Goal: Transaction & Acquisition: Obtain resource

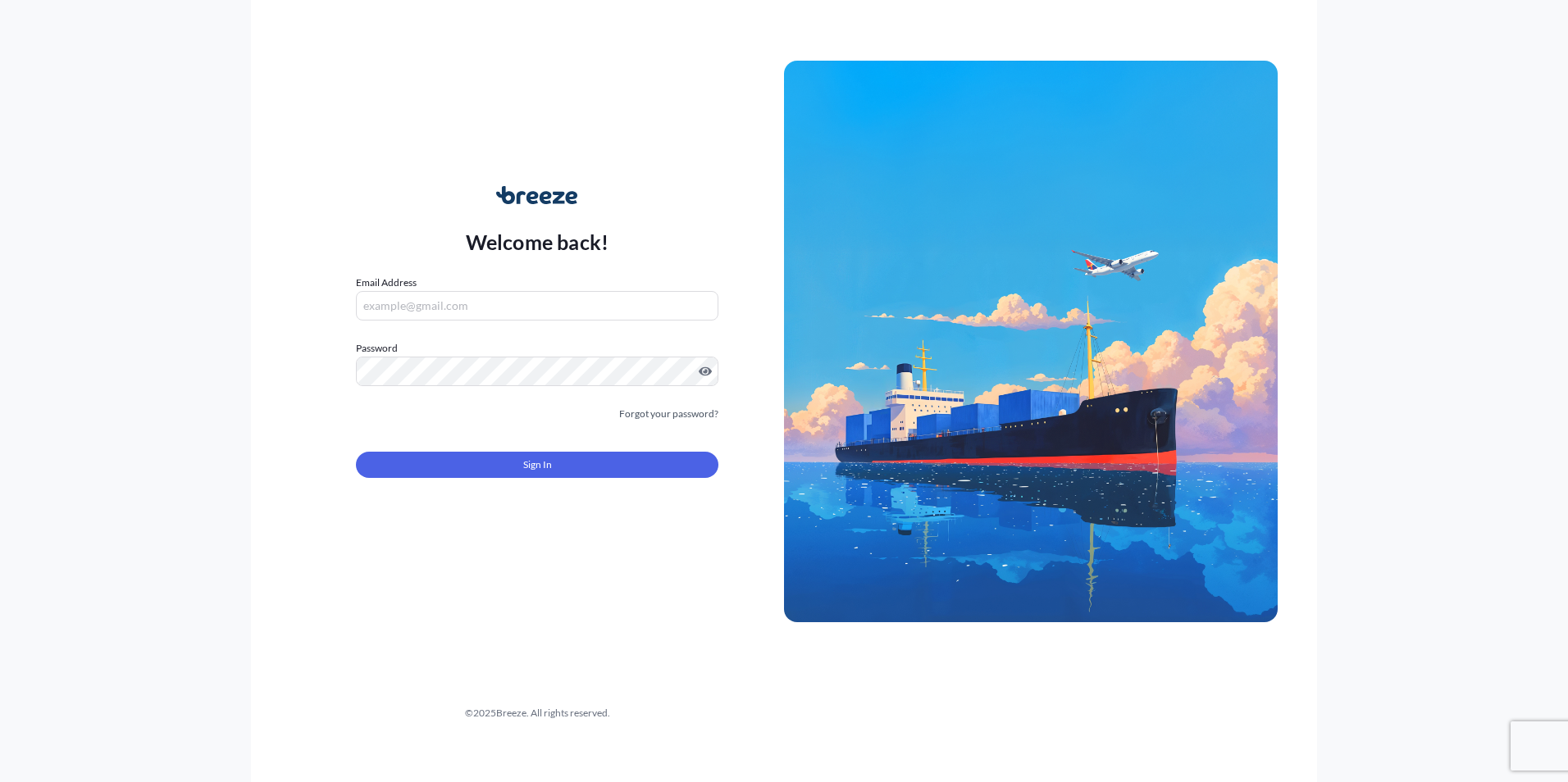
type input "[EMAIL_ADDRESS][DOMAIN_NAME]"
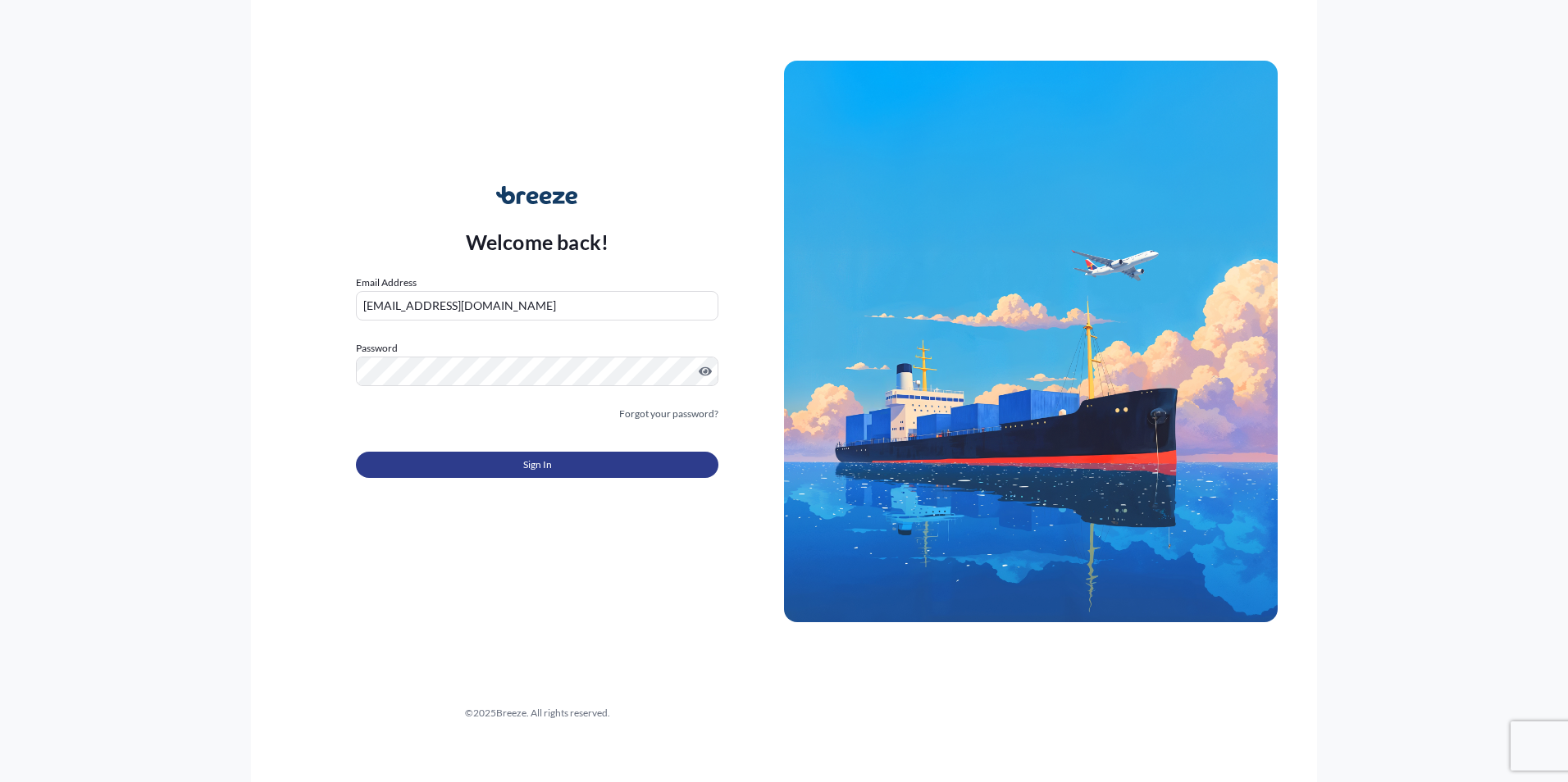
click at [486, 455] on button "Sign In" at bounding box center [537, 465] width 362 height 27
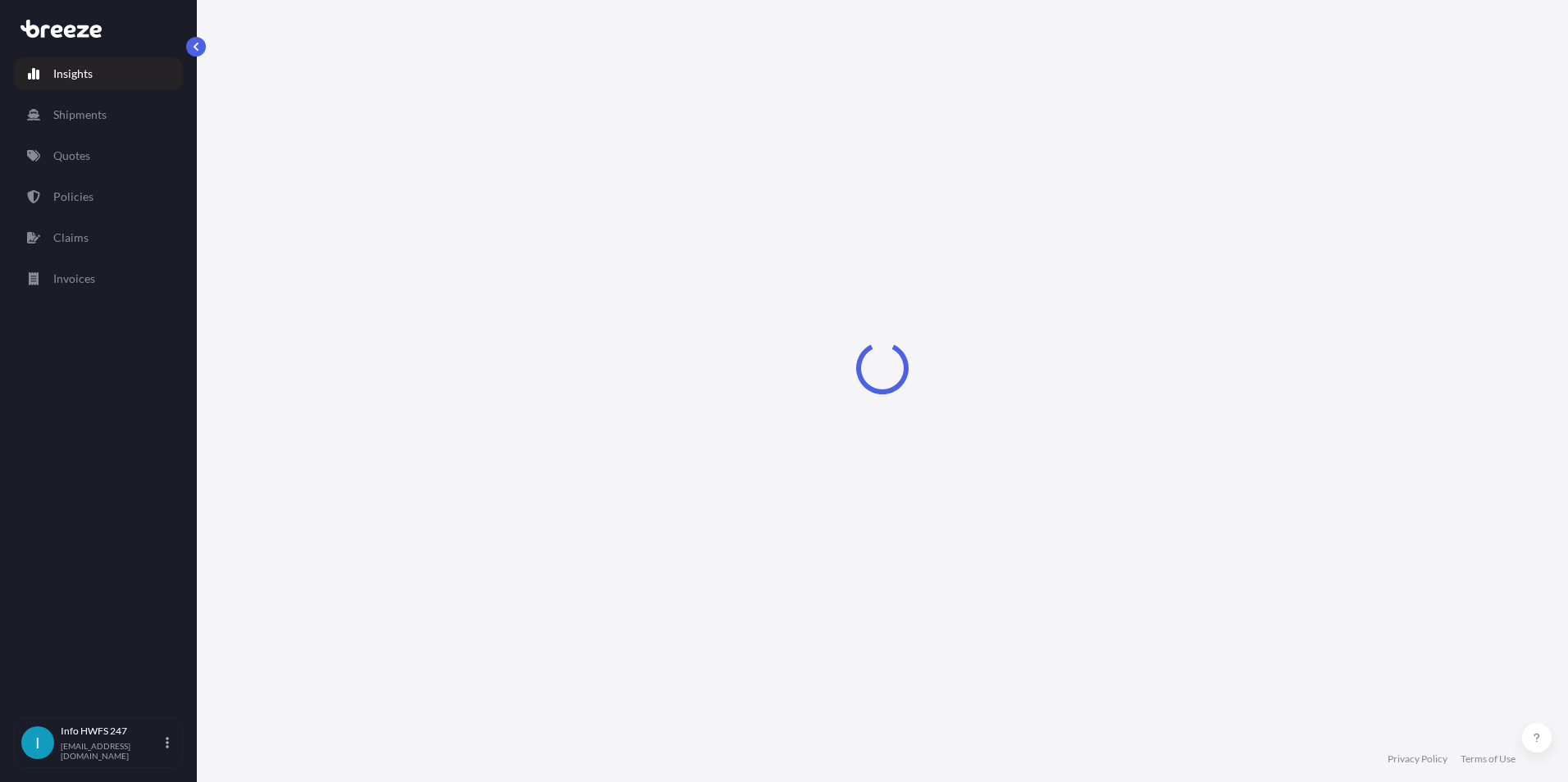
select select "2025"
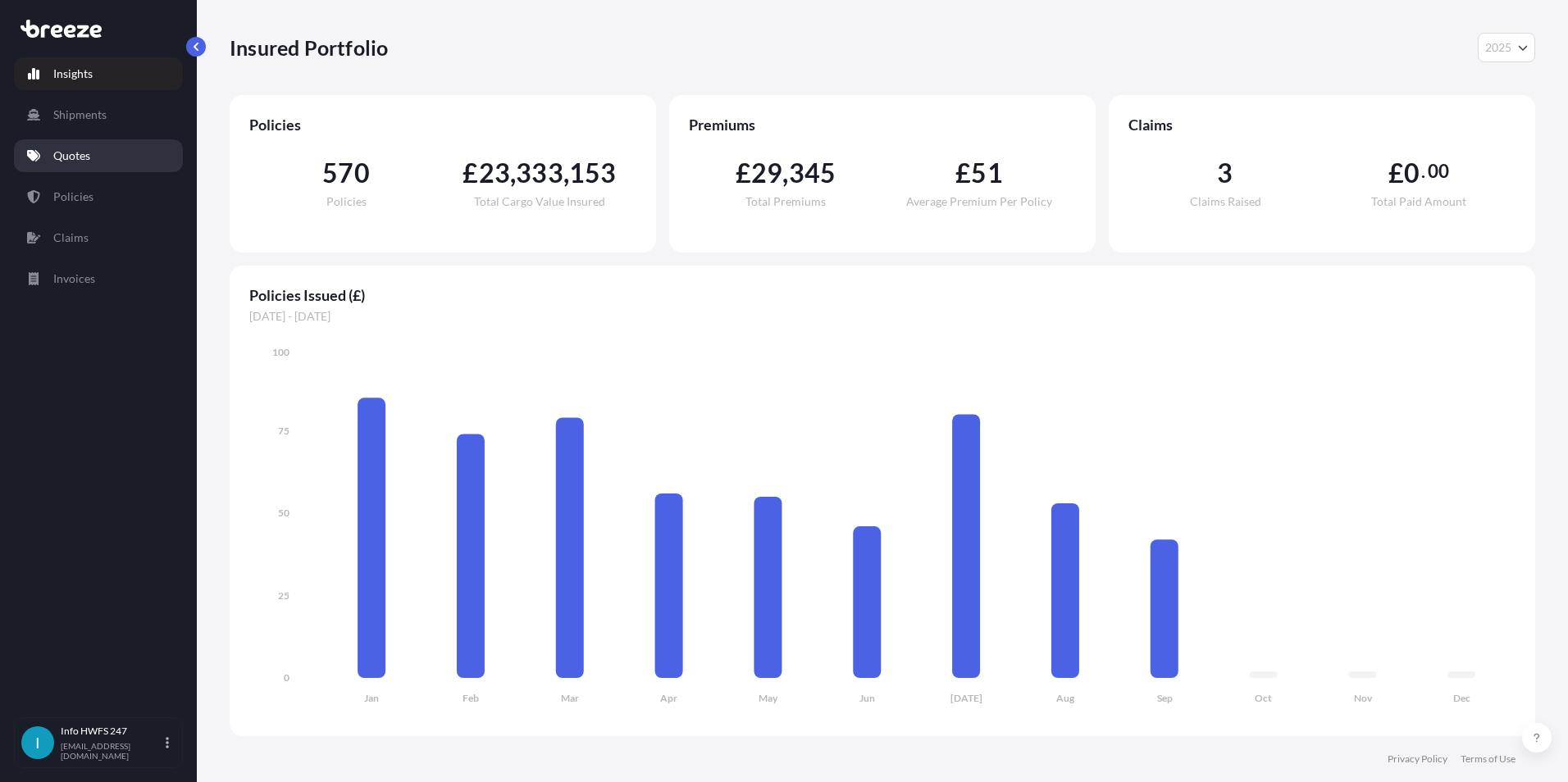
click at [71, 152] on p "Quotes" at bounding box center [71, 156] width 37 height 17
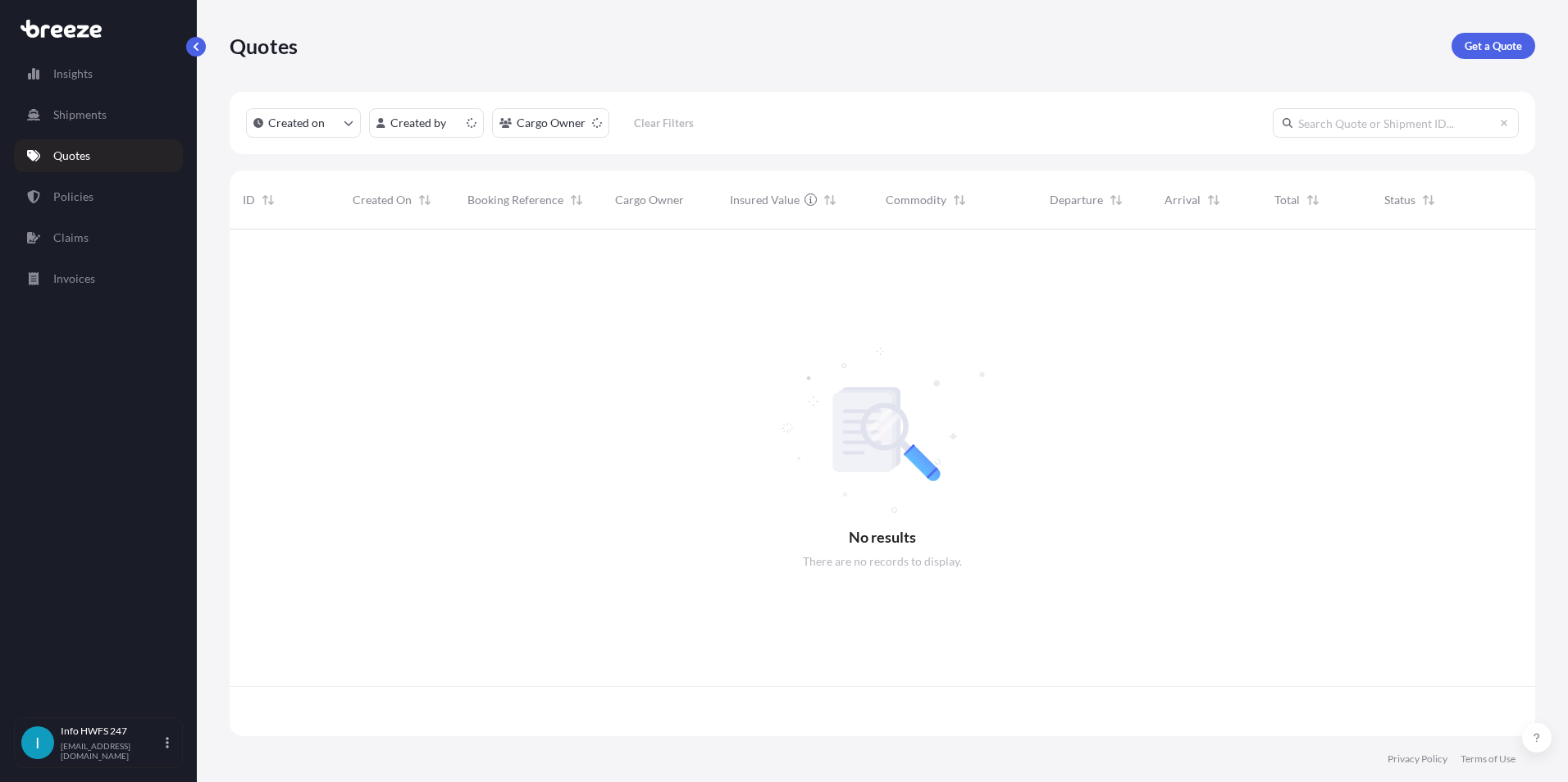
scroll to position [504, 1294]
click at [1488, 43] on p "Get a Quote" at bounding box center [1493, 46] width 57 height 17
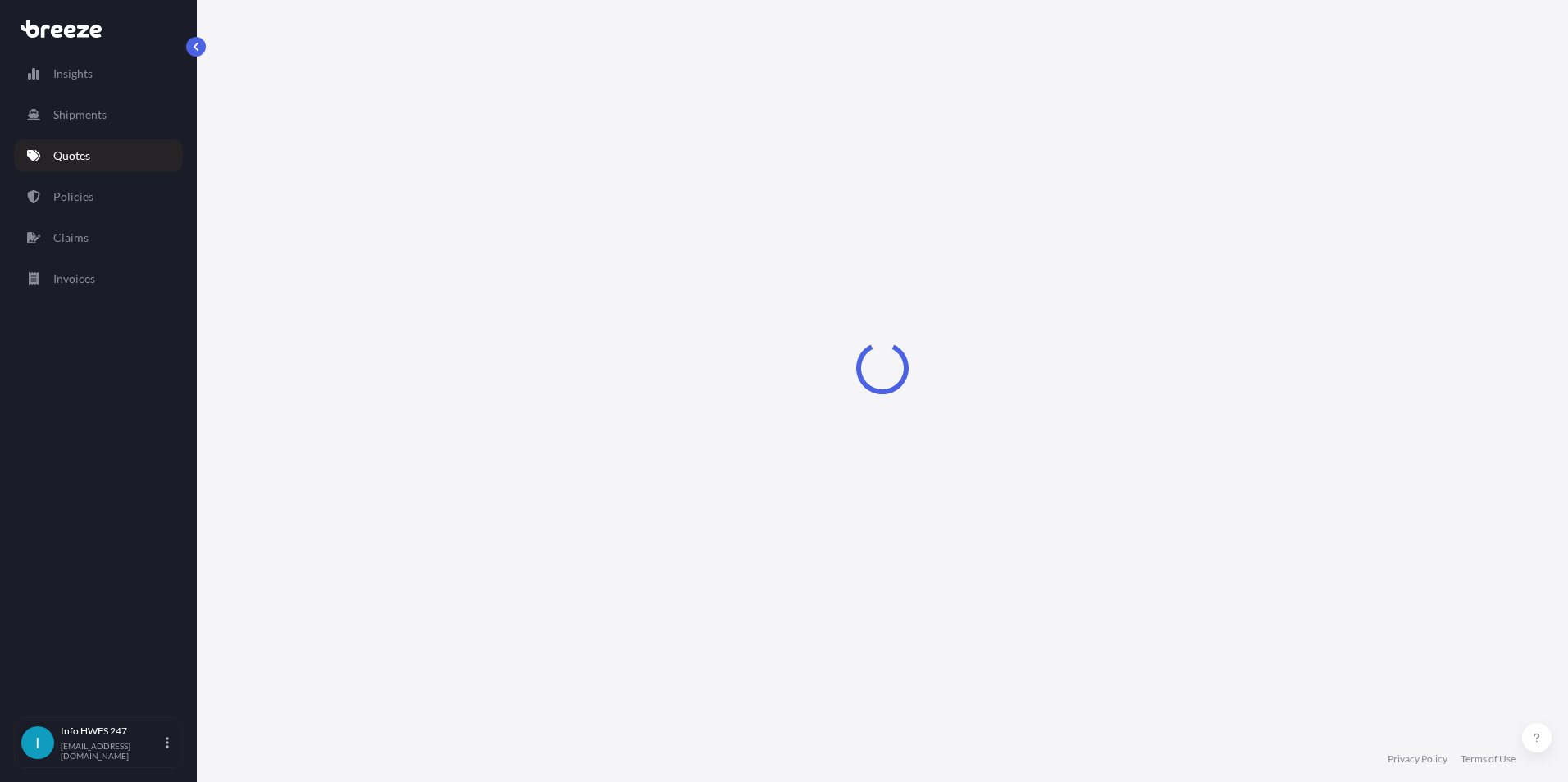
select select "Road"
select select "Air"
select select "1"
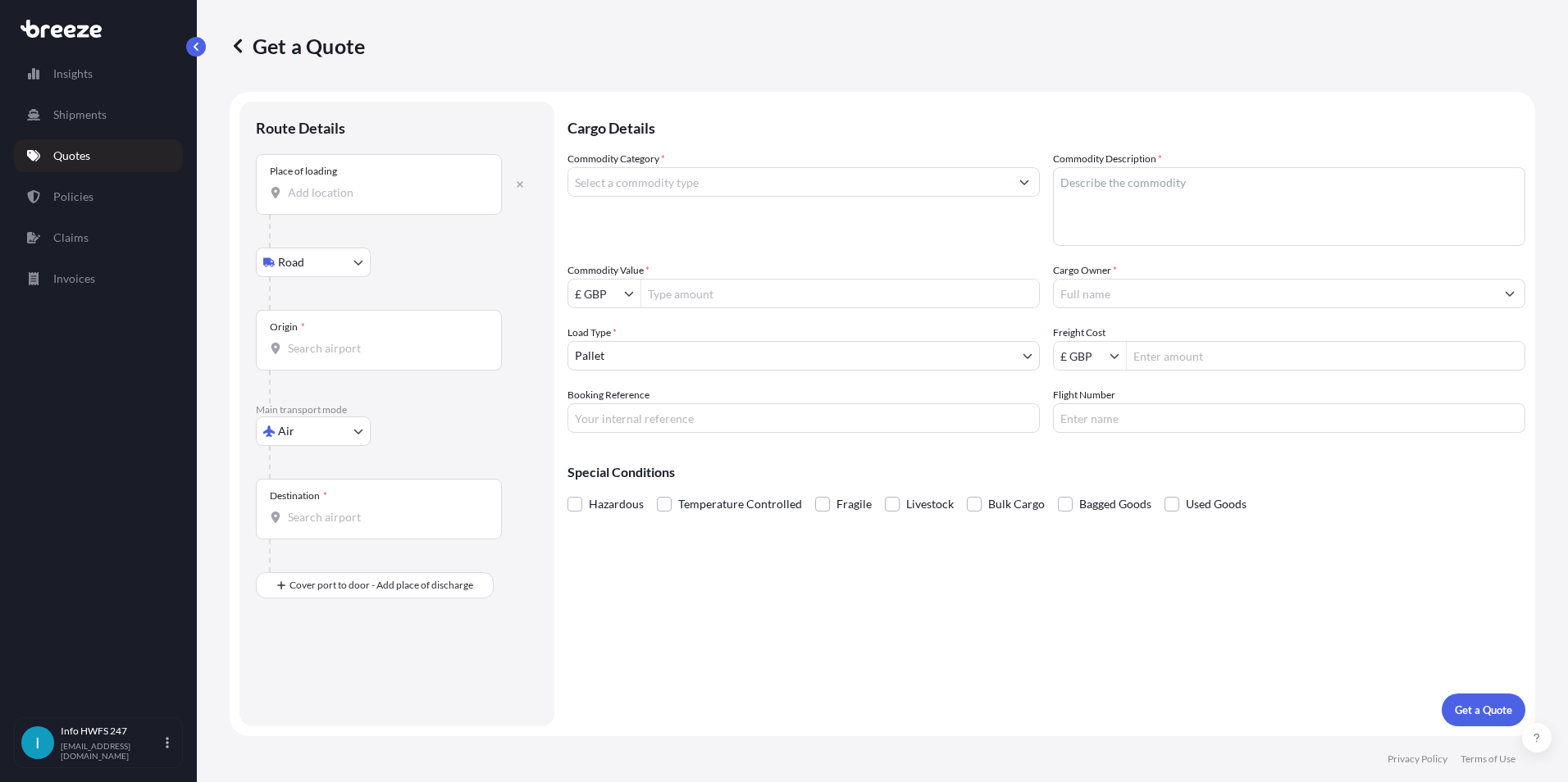
click at [338, 189] on input "Place of loading" at bounding box center [384, 193] width 194 height 17
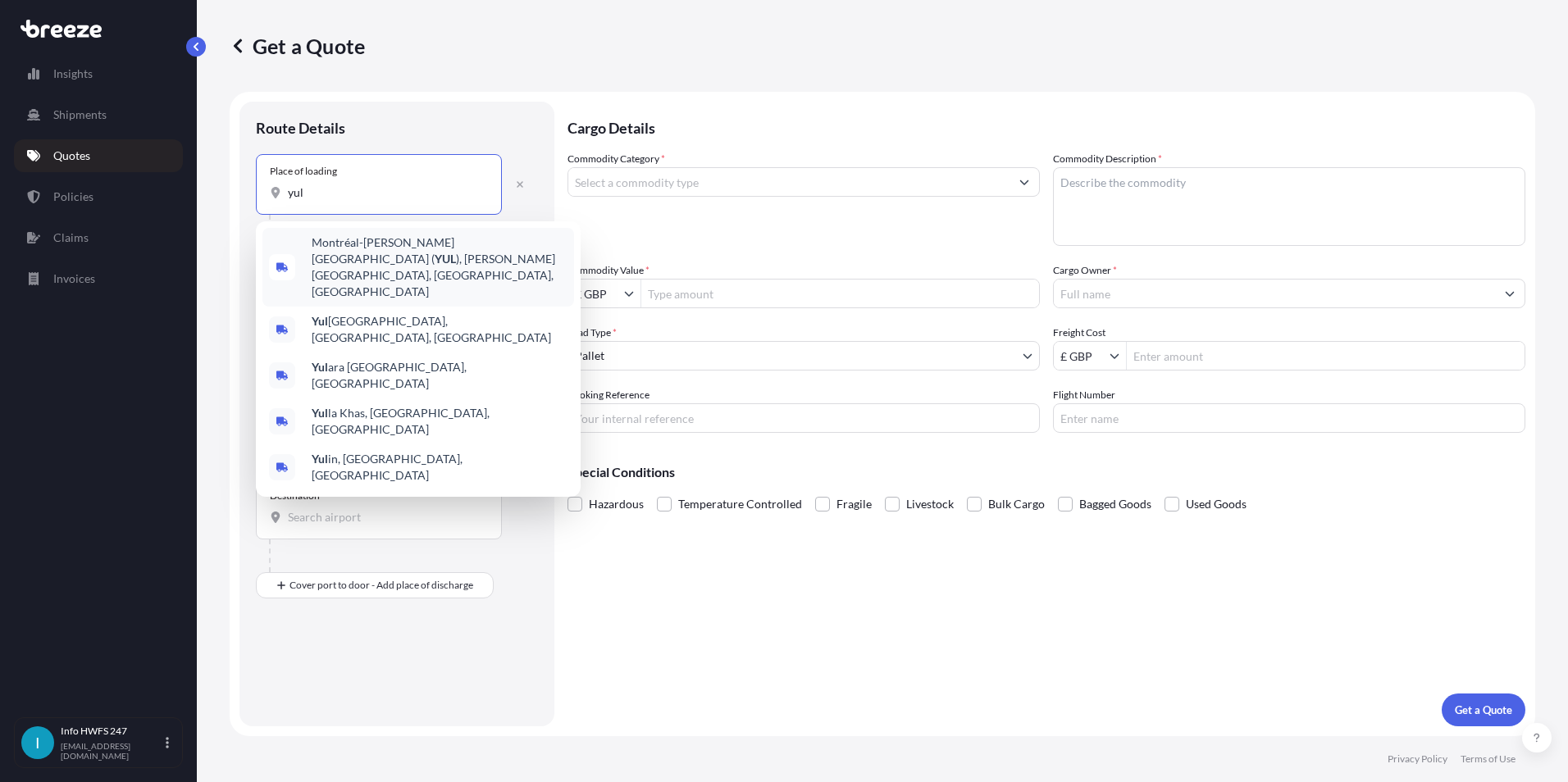
click at [366, 246] on span "Montréal-[PERSON_NAME][GEOGRAPHIC_DATA] ( YUL ), [PERSON_NAME][GEOGRAPHIC_DATA]…" at bounding box center [440, 267] width 256 height 66
type input "Montréal-[PERSON_NAME][GEOGRAPHIC_DATA] (YUL), [PERSON_NAME][GEOGRAPHIC_DATA], …"
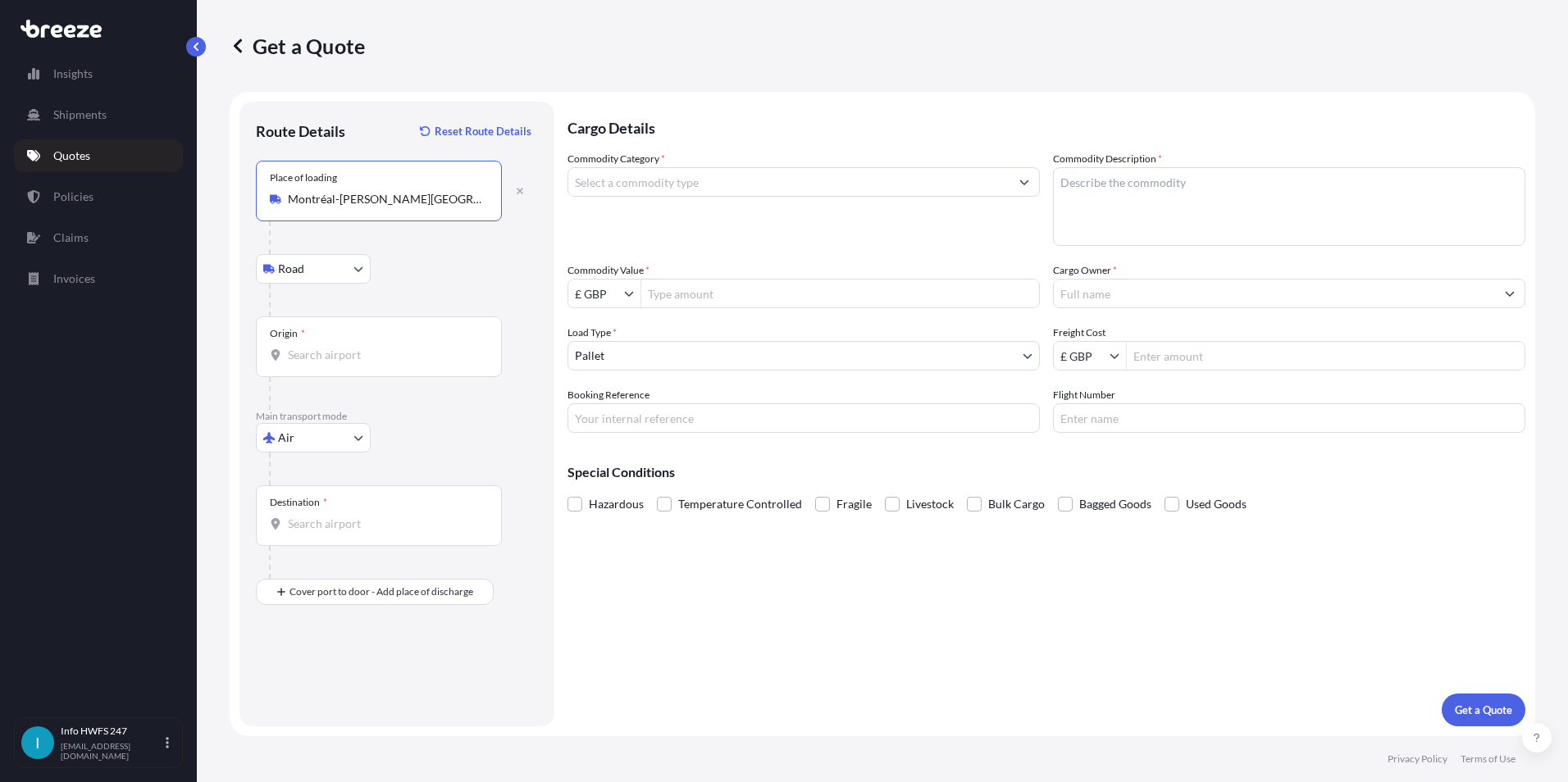
click at [422, 204] on input "Montréal-[PERSON_NAME][GEOGRAPHIC_DATA] (YUL), [PERSON_NAME][GEOGRAPHIC_DATA], …" at bounding box center [384, 199] width 194 height 17
type input "[STREET_ADDRESS]"
click at [325, 350] on input "Origin *" at bounding box center [384, 355] width 194 height 17
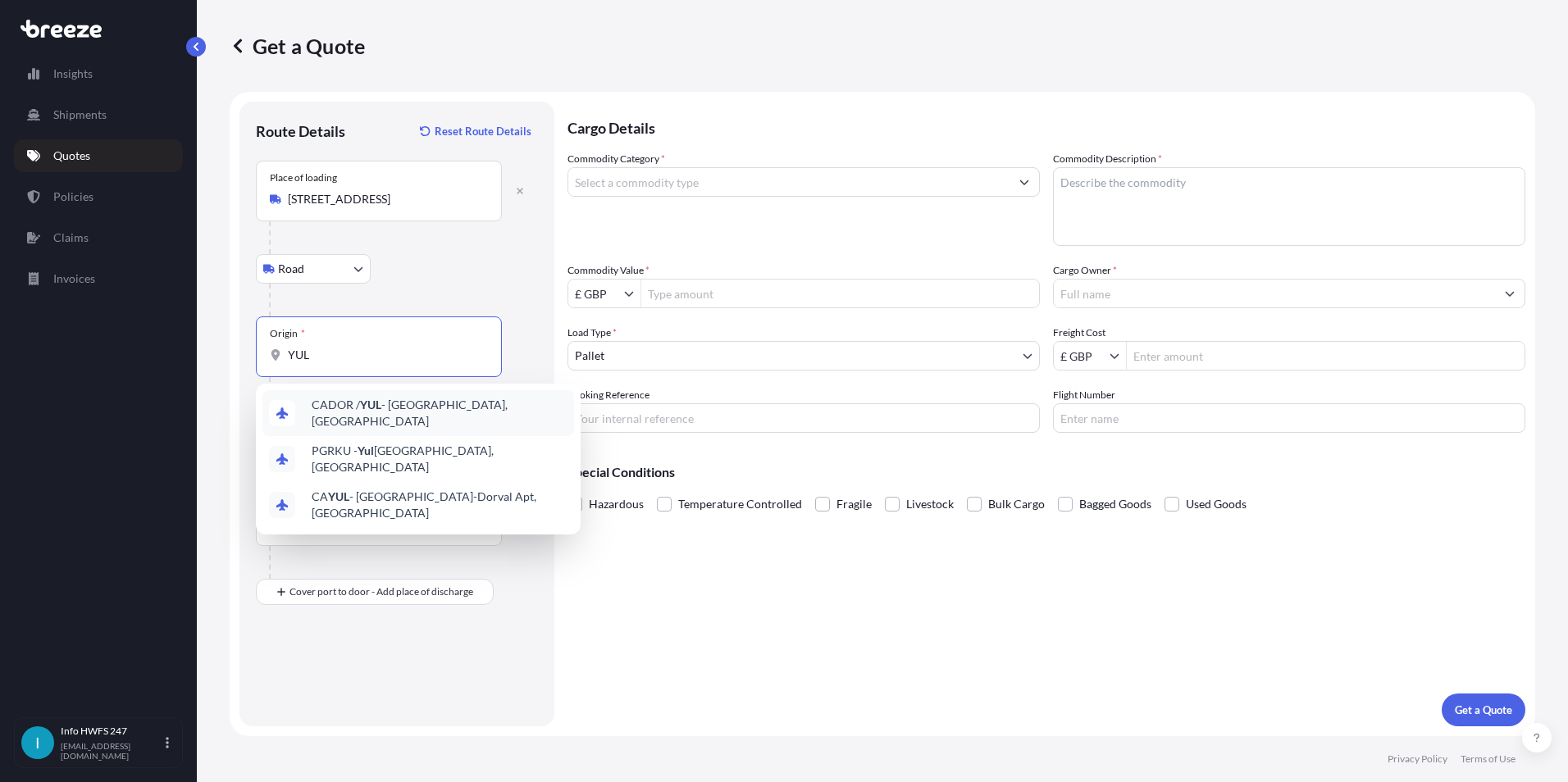
click at [402, 406] on span "CADOR / YUL - Dorval, [GEOGRAPHIC_DATA]" at bounding box center [440, 412] width 256 height 32
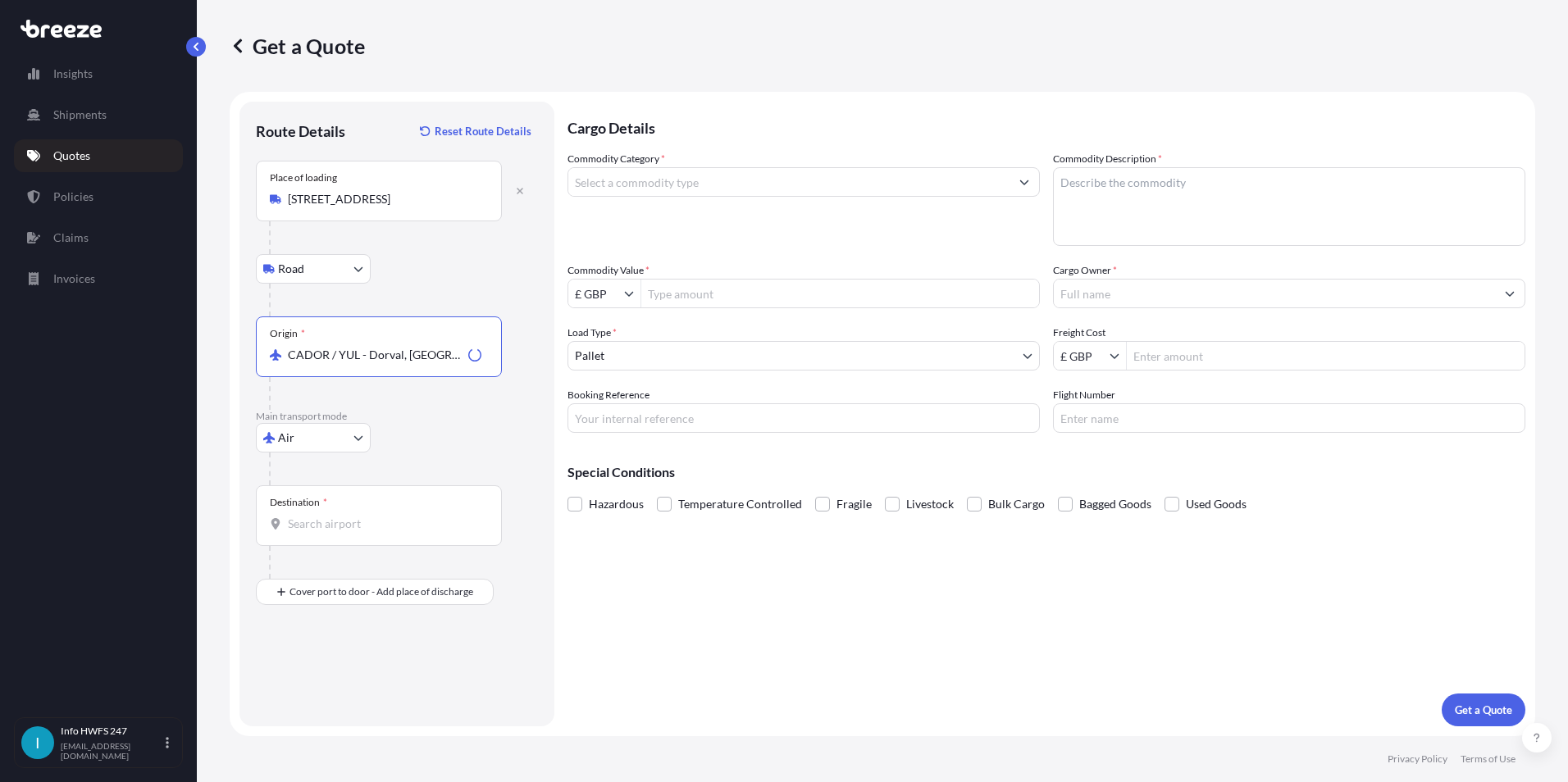
type input "CADOR / YUL - Dorval, [GEOGRAPHIC_DATA]"
click at [312, 509] on div "Destination *" at bounding box center [298, 503] width 57 height 13
click at [312, 516] on input "Destination *" at bounding box center [384, 524] width 194 height 17
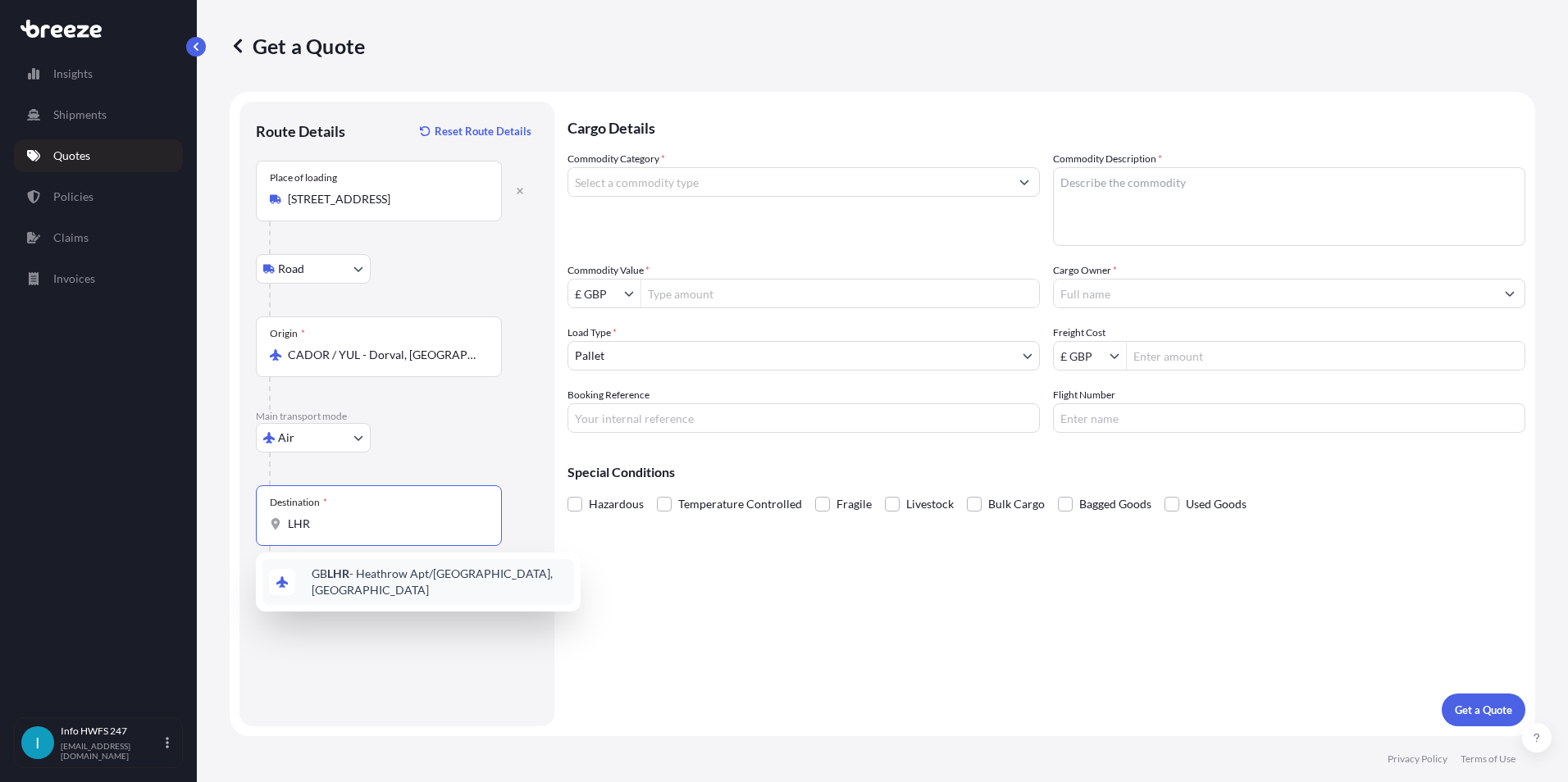
click at [374, 578] on span "GB LHR - Heathrow Apt/[GEOGRAPHIC_DATA], [GEOGRAPHIC_DATA]" at bounding box center [440, 582] width 256 height 32
type input "GBLHR - Heathrow Apt/[GEOGRAPHIC_DATA], [GEOGRAPHIC_DATA]"
click at [349, 566] on div at bounding box center [386, 562] width 233 height 32
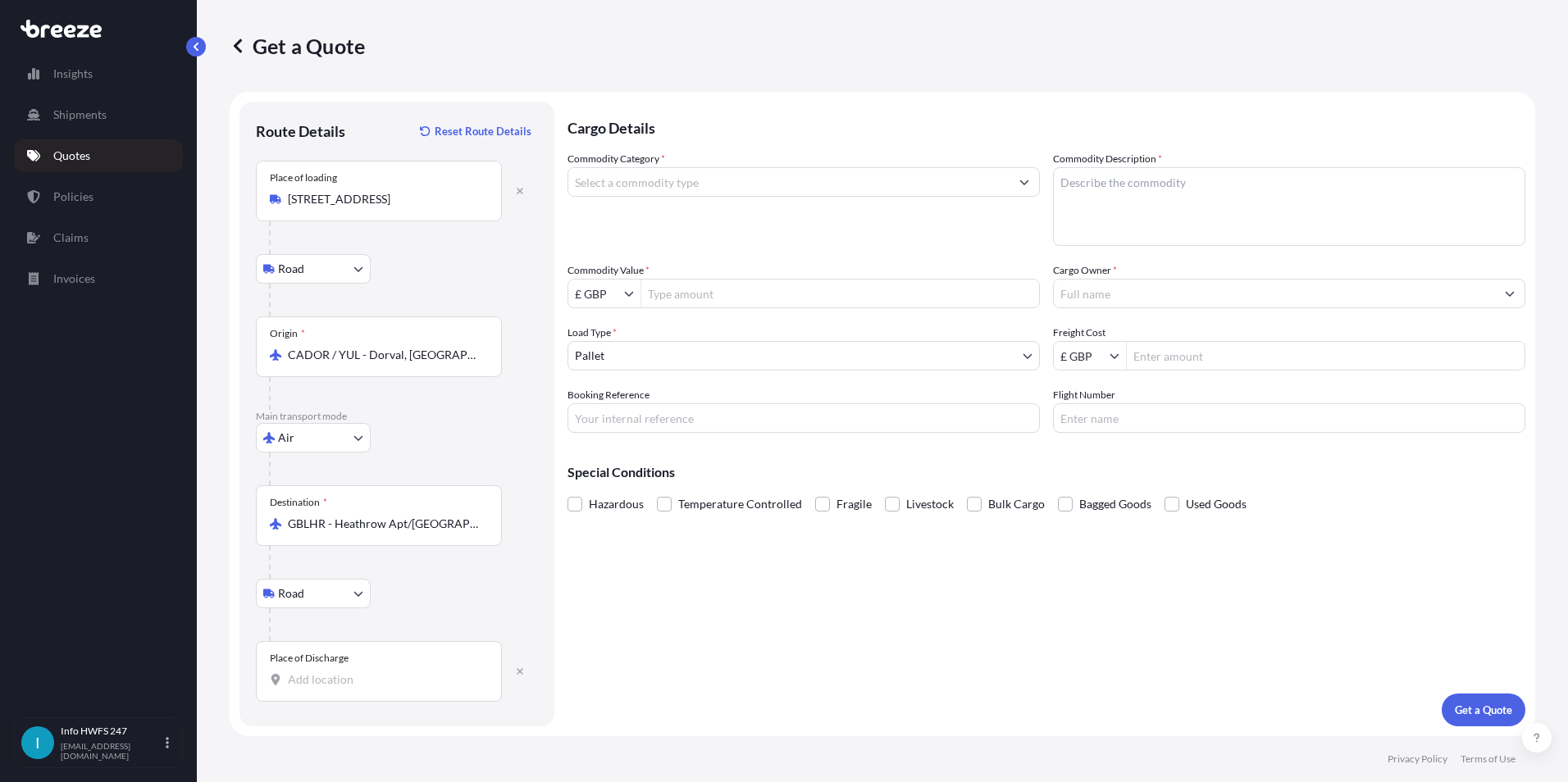
click at [340, 666] on div "Place of Discharge" at bounding box center [379, 671] width 246 height 61
click at [340, 671] on input "Place of Discharge" at bounding box center [384, 680] width 194 height 17
click at [438, 739] on div "Stansted CM24 1QQ , [GEOGRAPHIC_DATA]" at bounding box center [418, 734] width 312 height 39
type input "Stansted CM24 1QQ, [GEOGRAPHIC_DATA]"
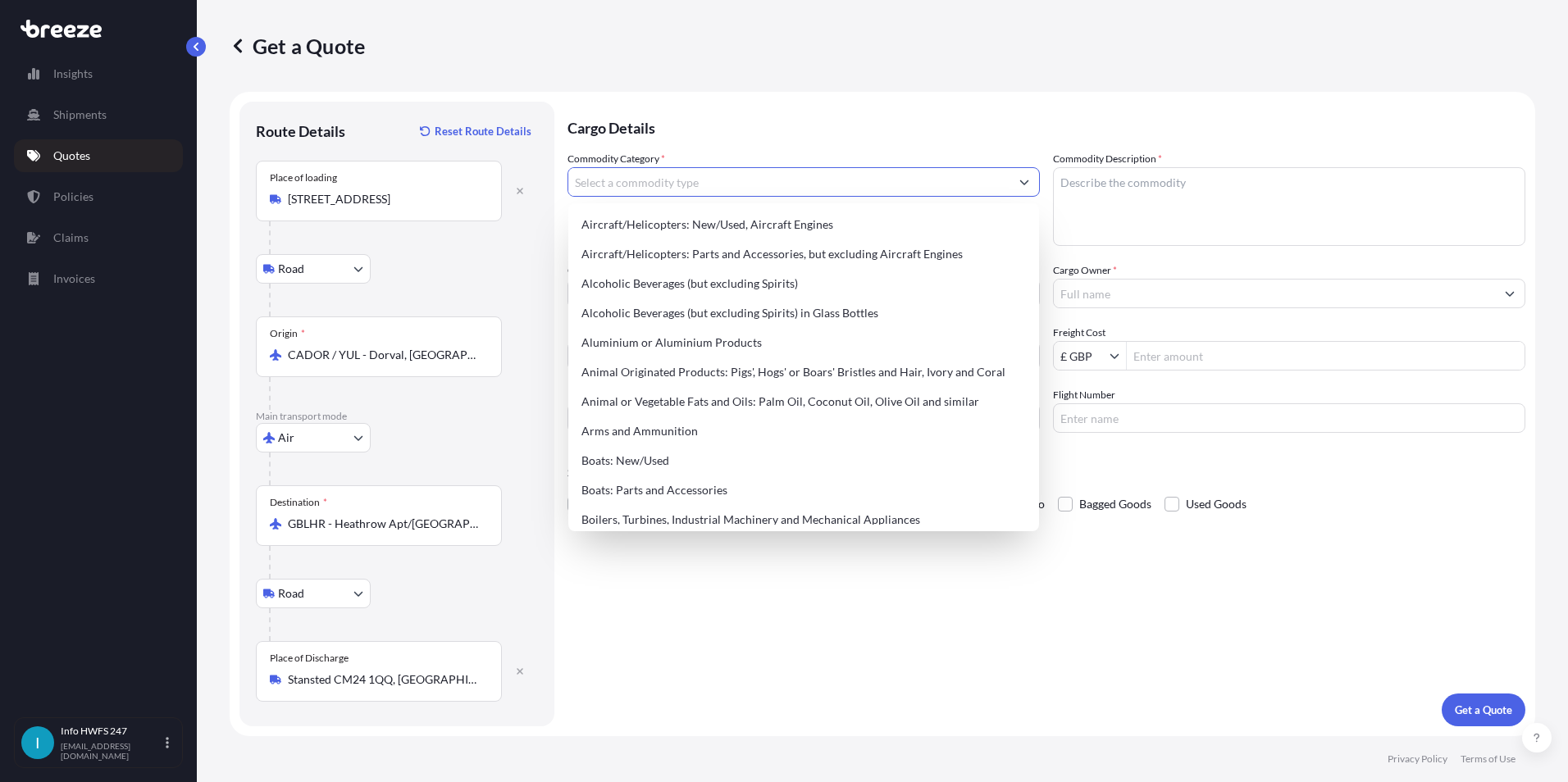
click at [652, 183] on input "Commodity Category *" at bounding box center [789, 182] width 441 height 30
click at [653, 254] on div "Aircraft/Helicopters: Parts and Accessories, but excluding Aircraft Engines" at bounding box center [804, 254] width 457 height 30
type input "Aircraft/Helicopters: Parts and Accessories, but excluding Aircraft Engines"
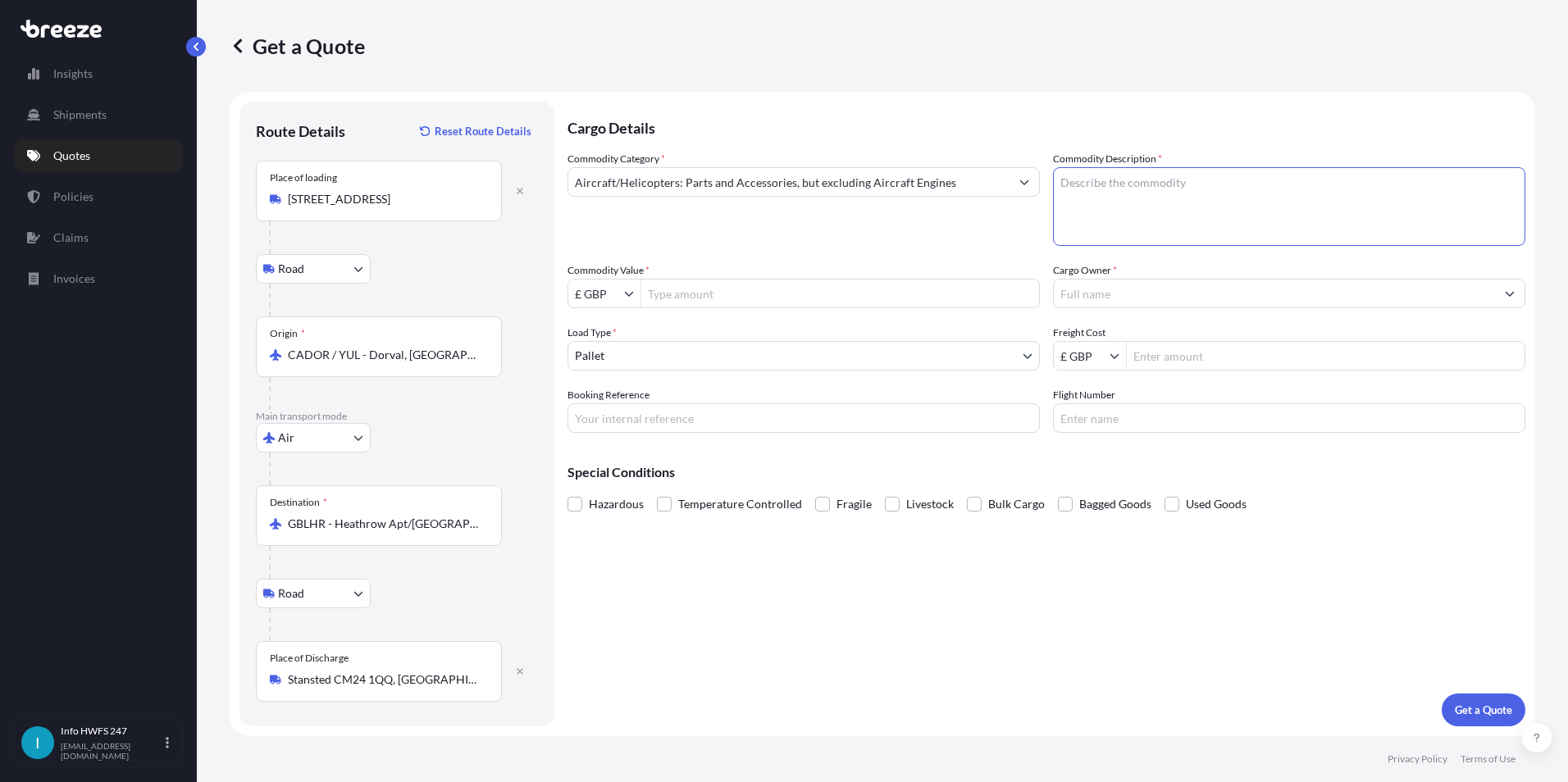
drag, startPoint x: 1103, startPoint y: 225, endPoint x: 1118, endPoint y: 216, distance: 17.5
click at [1104, 225] on textarea "Commodity Description *" at bounding box center [1289, 206] width 472 height 79
type textarea "C"
type textarea "GROUND EQUIPMENT - [PERSON_NAME]"
click at [692, 292] on input "Commodity Value *" at bounding box center [840, 293] width 397 height 30
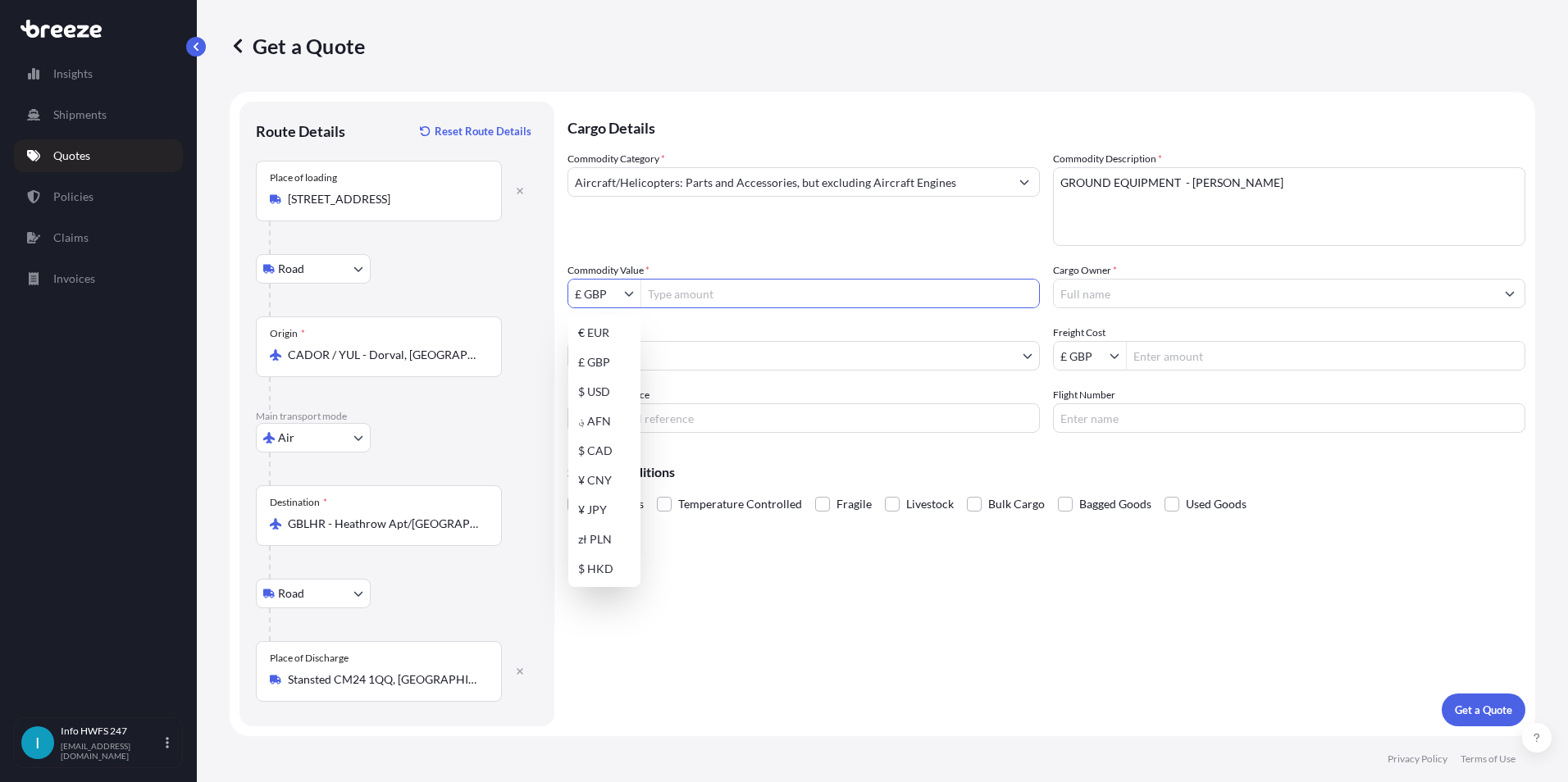
click at [628, 293] on icon "Show suggestions" at bounding box center [629, 294] width 9 height 5
click at [605, 395] on div "$ USD" at bounding box center [604, 392] width 66 height 30
type input "$ USD"
click at [676, 295] on input "Commodity Value *" at bounding box center [840, 293] width 397 height 30
type input "27,895"
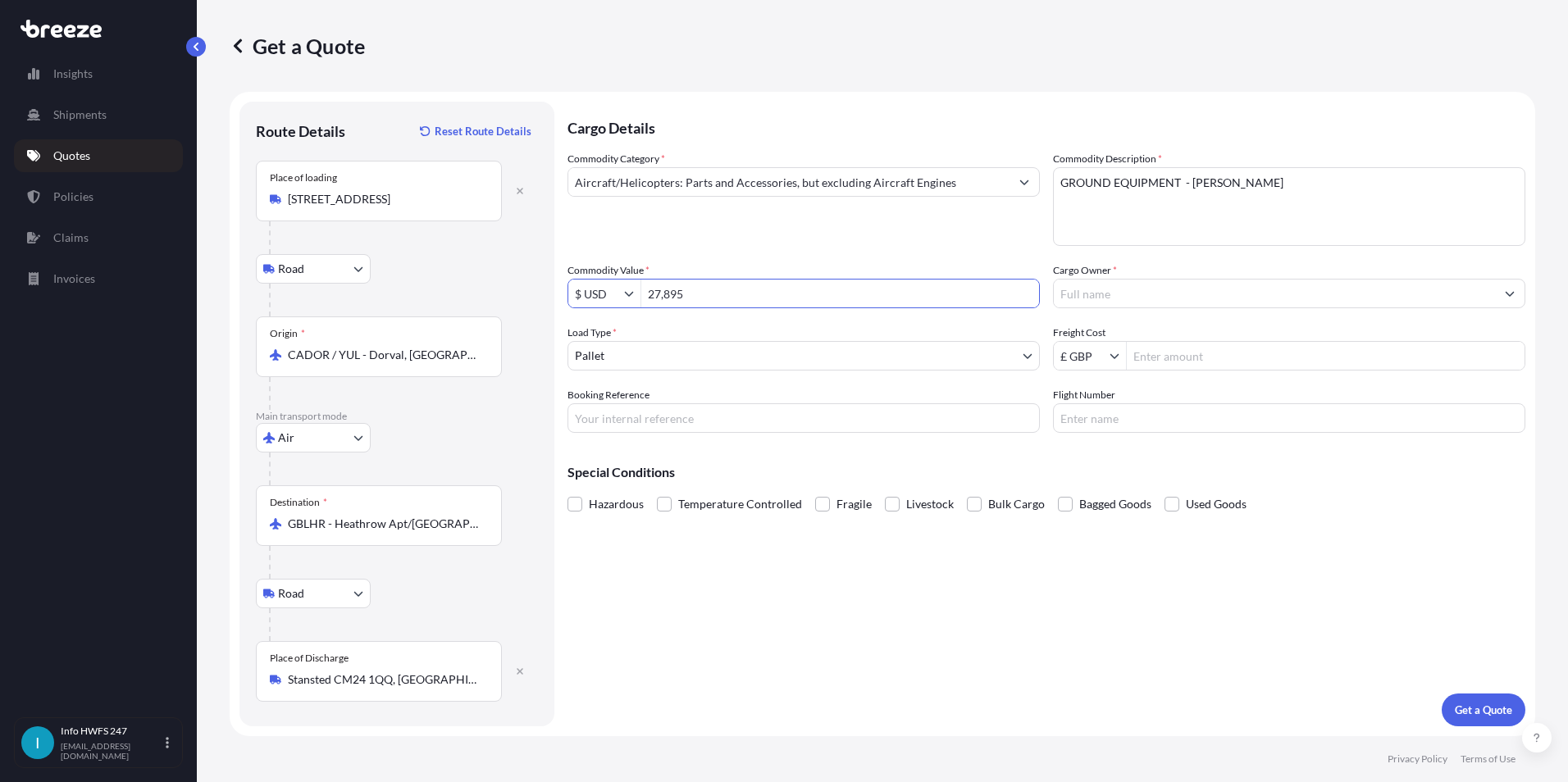
drag, startPoint x: 858, startPoint y: 251, endPoint x: 813, endPoint y: 279, distance: 53.0
click at [858, 251] on div "Commodity Category * Aircraft/Helicopters: Parts and Accessories, but excluding…" at bounding box center [1047, 292] width 958 height 282
click at [811, 281] on input "27,895" at bounding box center [840, 293] width 397 height 30
click at [1109, 292] on input "Cargo Owner *" at bounding box center [1275, 293] width 441 height 30
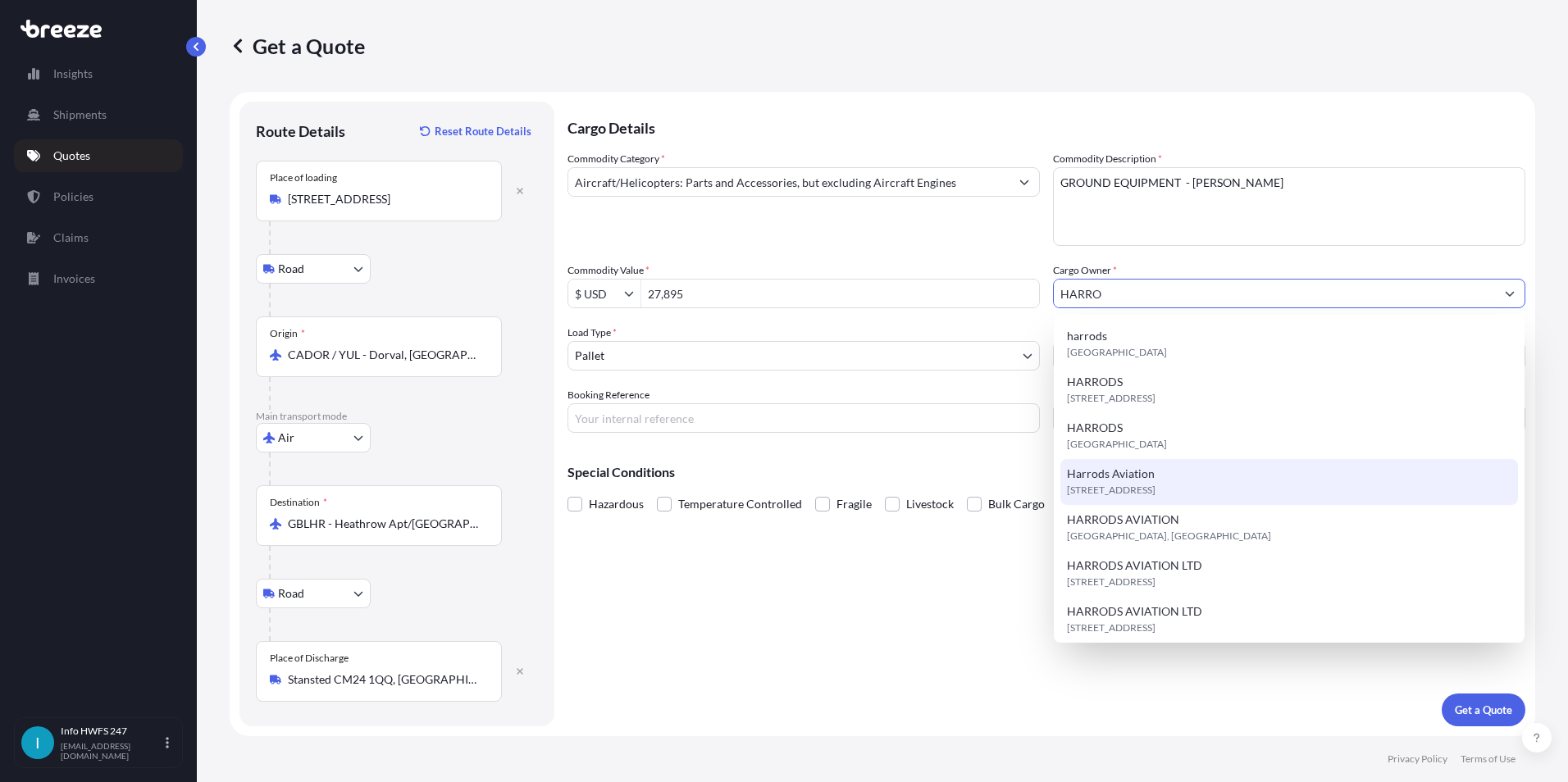
click at [1184, 499] on div "[STREET_ADDRESS]" at bounding box center [1289, 481] width 457 height 46
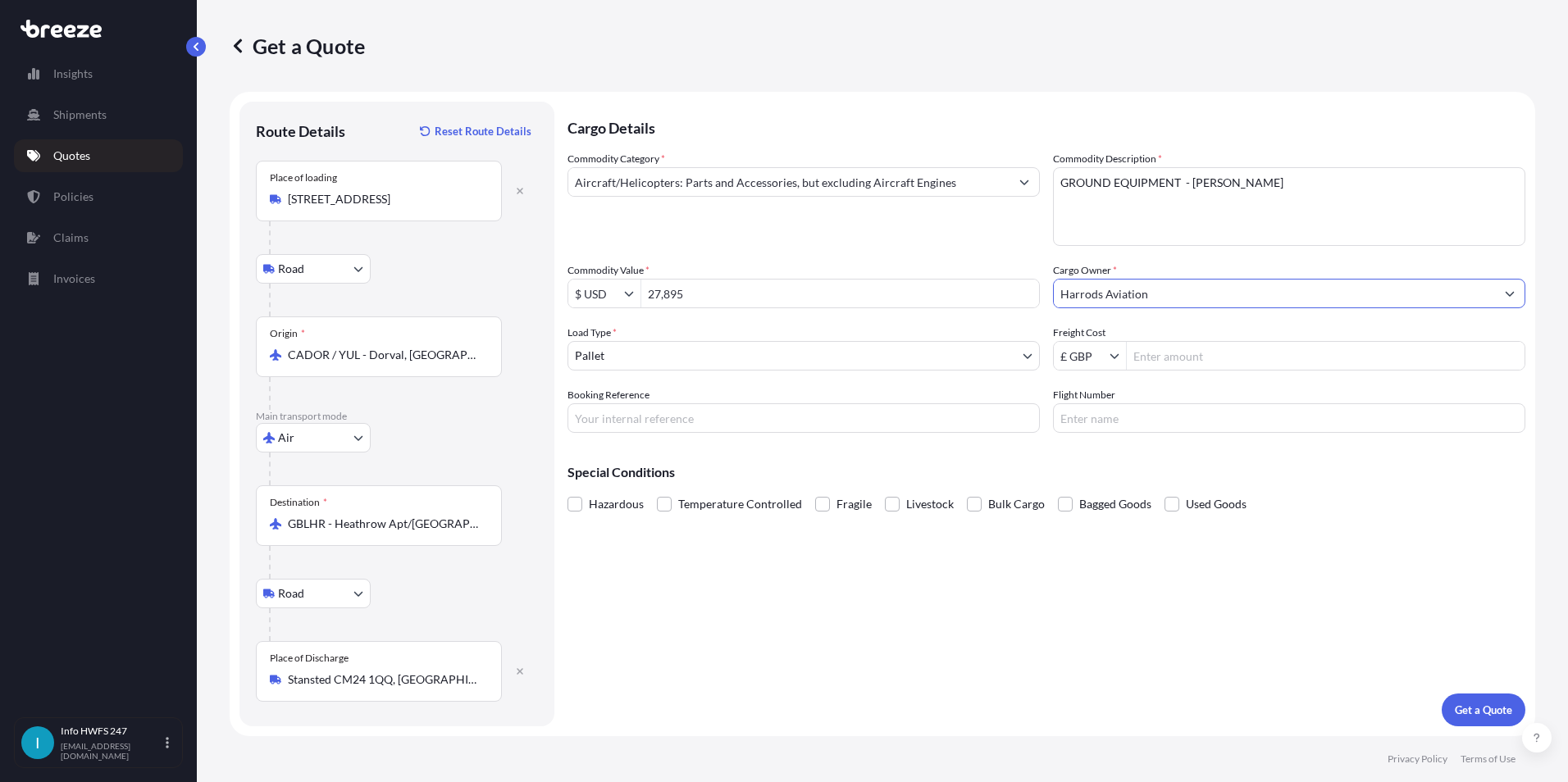
type input "Harrods Aviation"
click at [1082, 425] on input "Flight Number" at bounding box center [1289, 418] width 472 height 30
type input "AC866"
click at [766, 428] on input "Booking Reference" at bounding box center [804, 418] width 472 height 30
type input "HI167132"
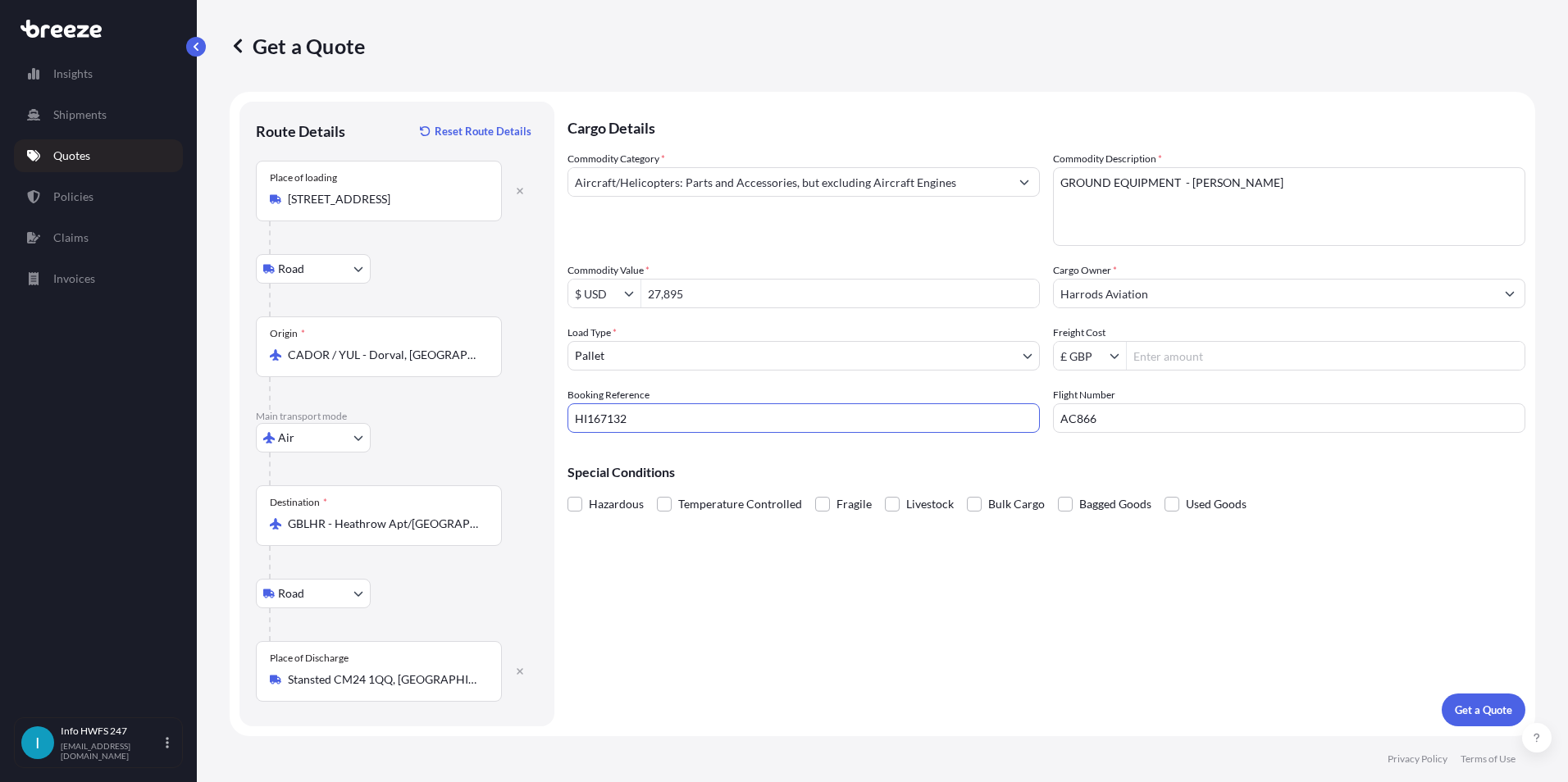
click at [840, 362] on body "Insights Shipments Quotes Policies Claims Invoices I Info HWFS 247 [EMAIL_ADDRE…" at bounding box center [784, 391] width 1568 height 782
click at [1499, 701] on button "Get a Quote" at bounding box center [1483, 710] width 84 height 32
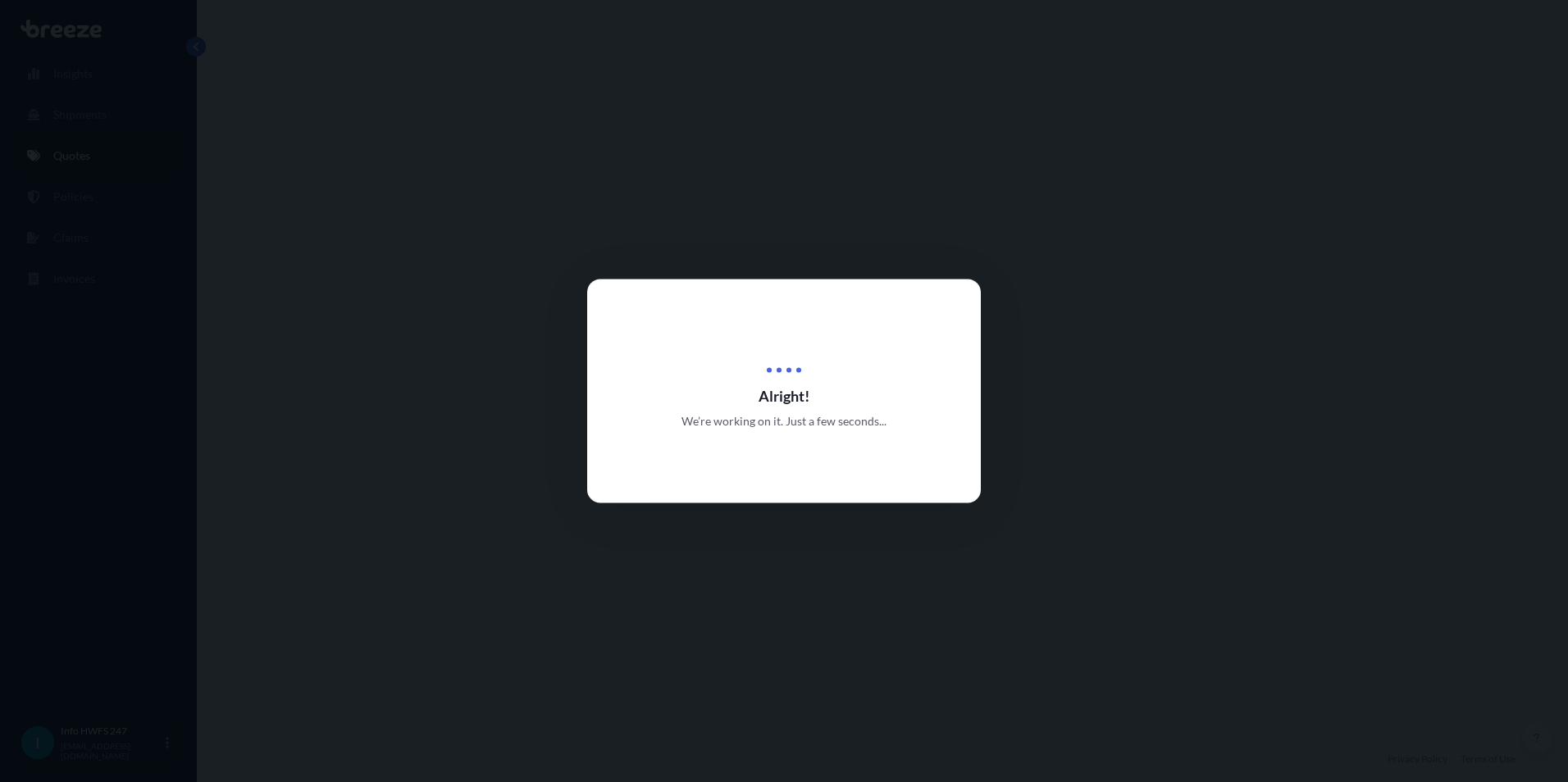
select select "Road"
select select "Air"
select select "Road"
select select "1"
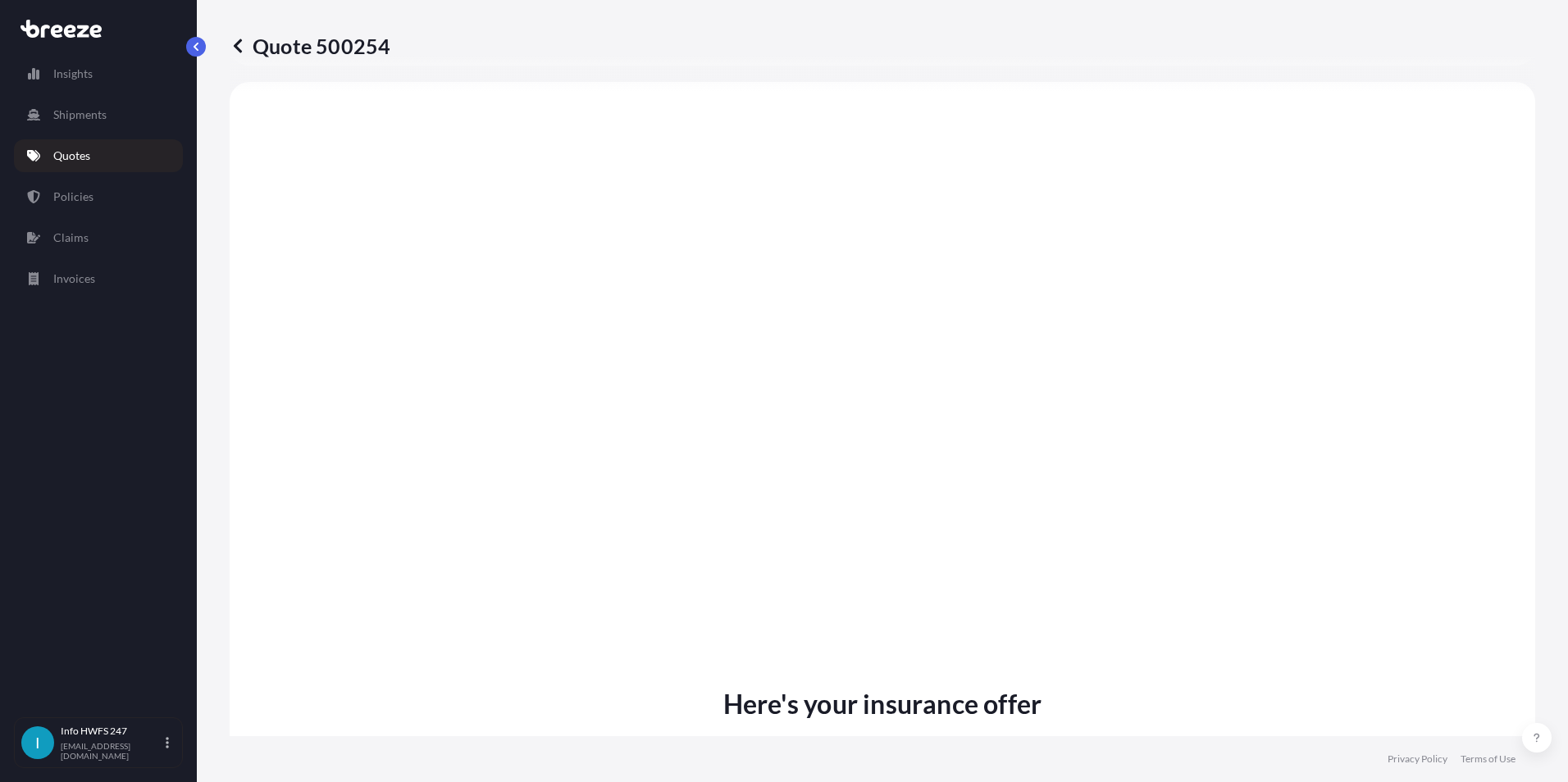
scroll to position [2130, 0]
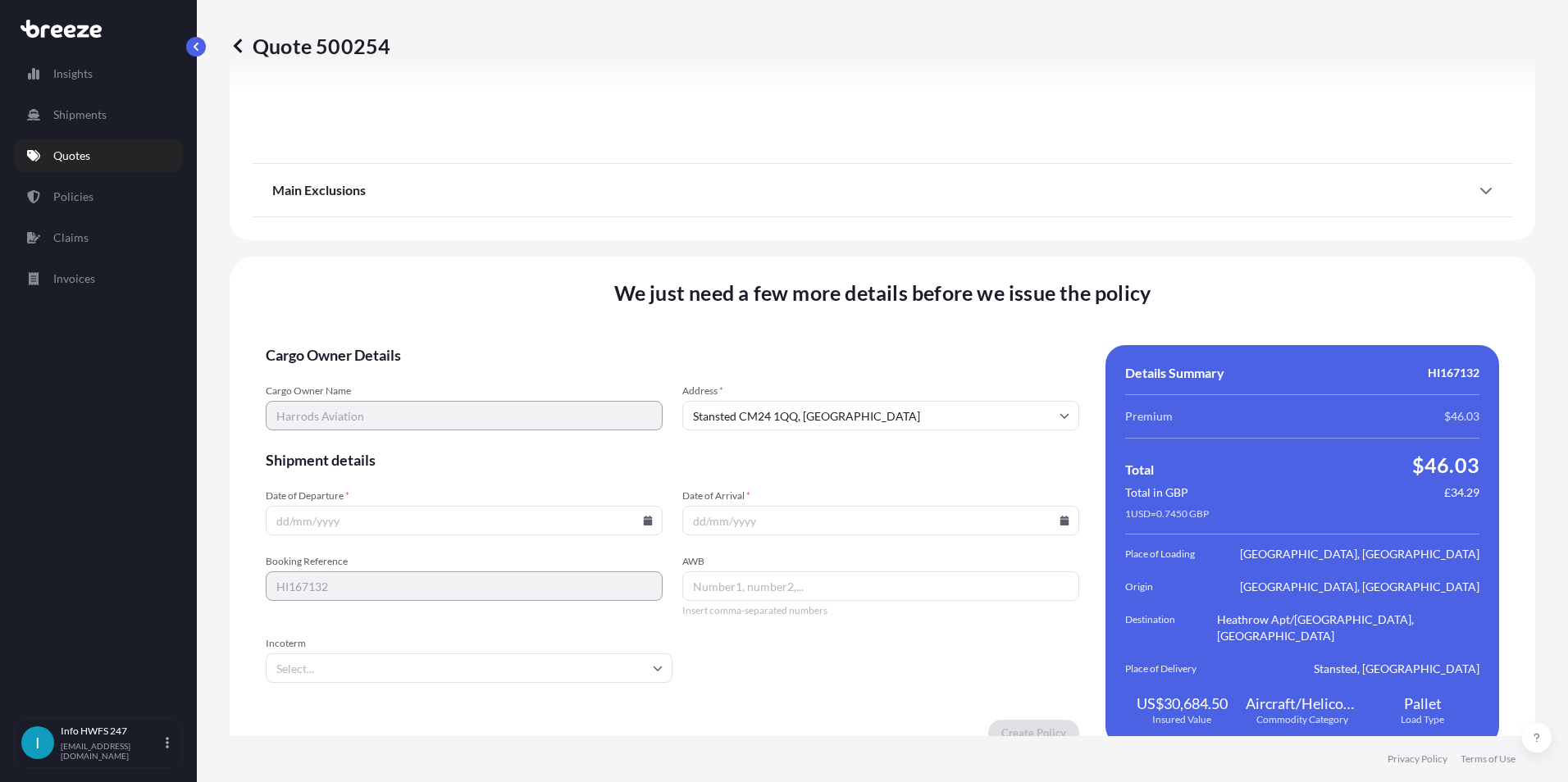
click at [643, 516] on icon at bounding box center [648, 521] width 9 height 10
click at [499, 395] on button "26" at bounding box center [501, 390] width 27 height 27
type input "[DATE]"
click at [1060, 516] on icon at bounding box center [1065, 521] width 10 height 10
click at [958, 390] on button "27" at bounding box center [952, 390] width 27 height 27
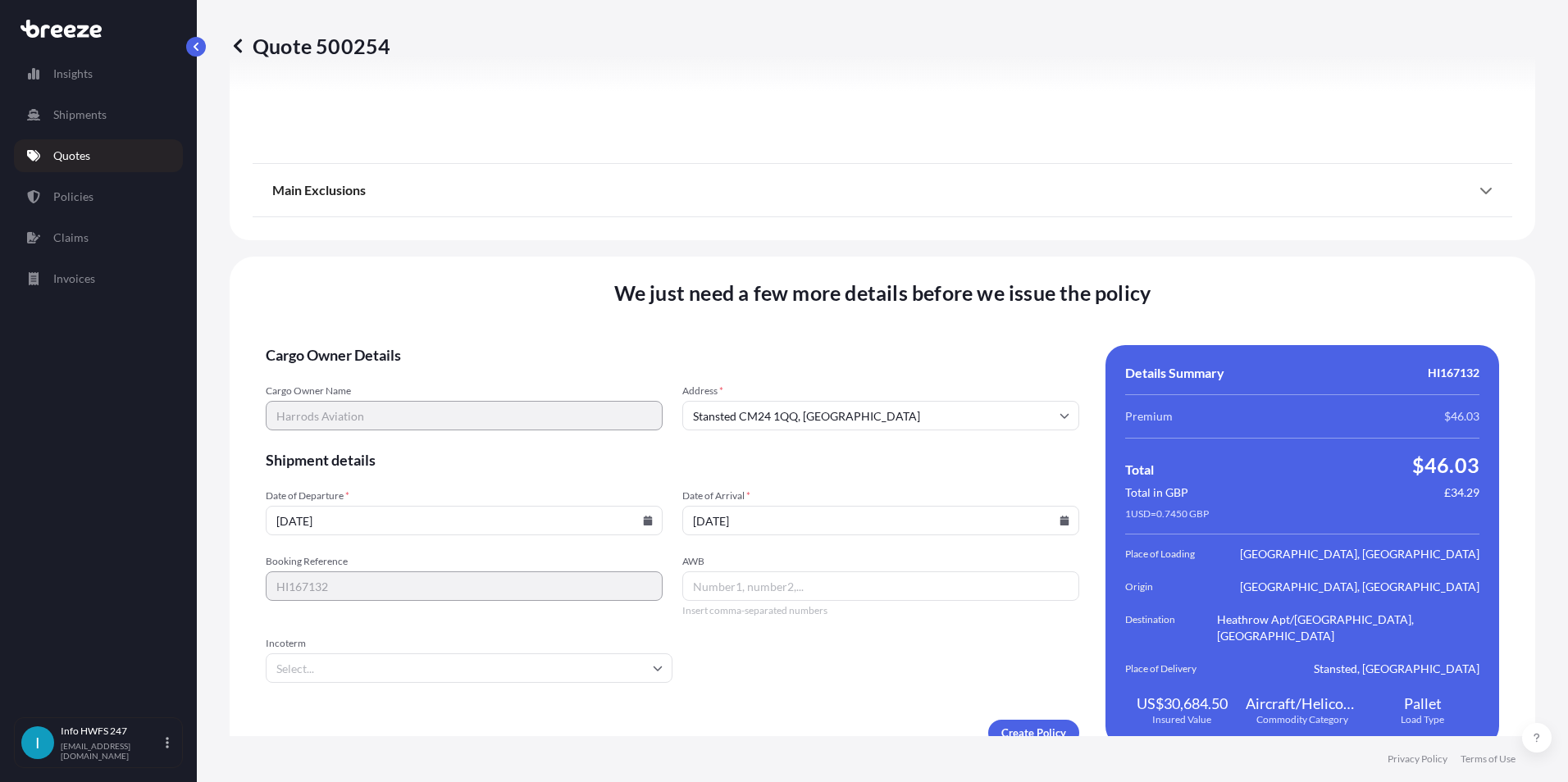
click at [1060, 516] on icon at bounding box center [1065, 521] width 10 height 10
click at [1048, 506] on input "[DATE]" at bounding box center [880, 521] width 397 height 30
click at [1051, 508] on input "[DATE]" at bounding box center [880, 521] width 397 height 30
click at [1061, 516] on icon at bounding box center [1065, 521] width 9 height 10
click at [914, 418] on button "3" at bounding box center [914, 421] width 27 height 27
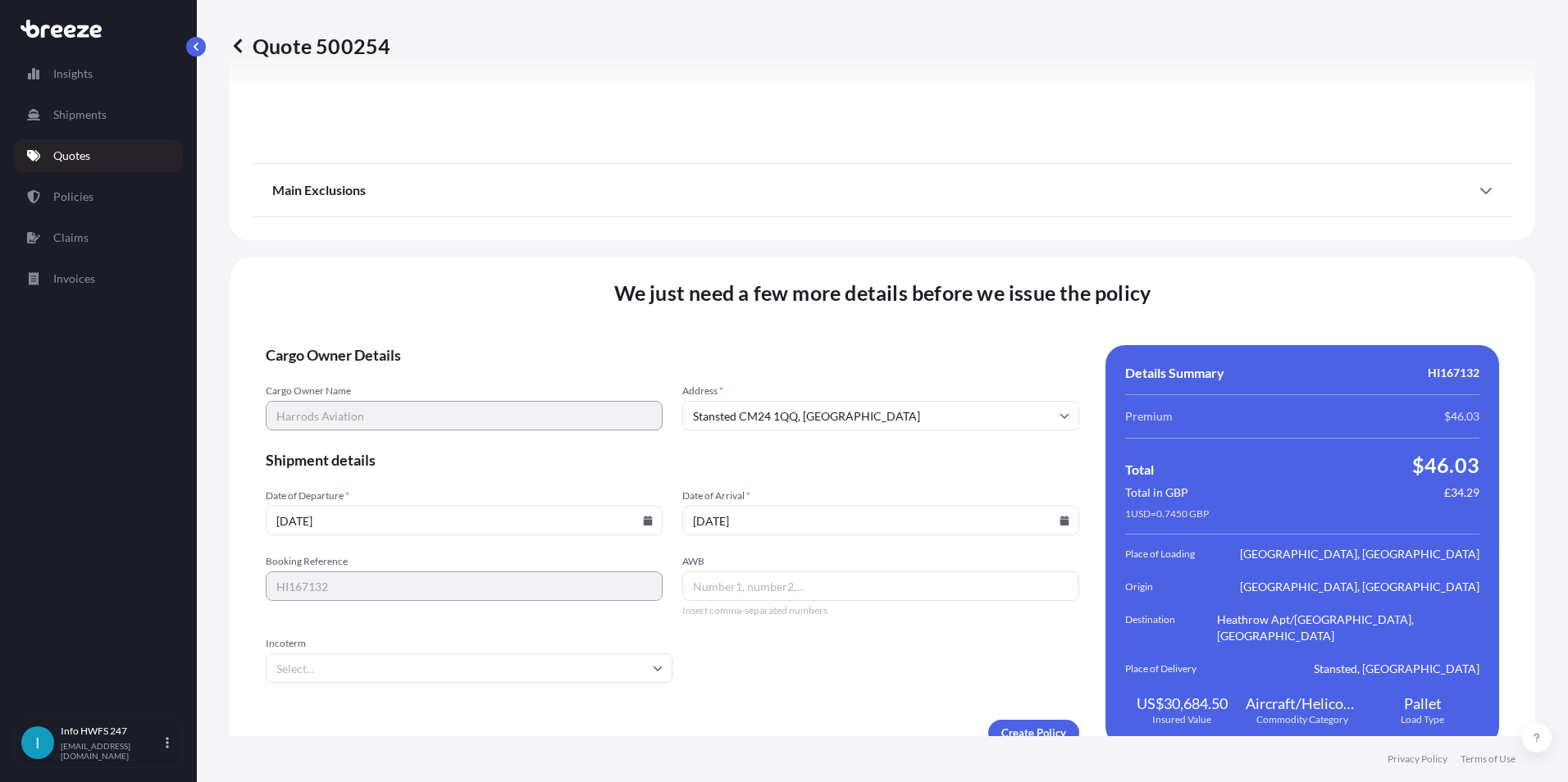
type input "[DATE]"
click at [796, 604] on span "Insert comma-separated numbers" at bounding box center [880, 611] width 397 height 13
click at [789, 583] on input "AWB" at bounding box center [880, 587] width 397 height 30
type input "01477719821"
click at [427, 663] on input "Incoterm" at bounding box center [469, 668] width 407 height 30
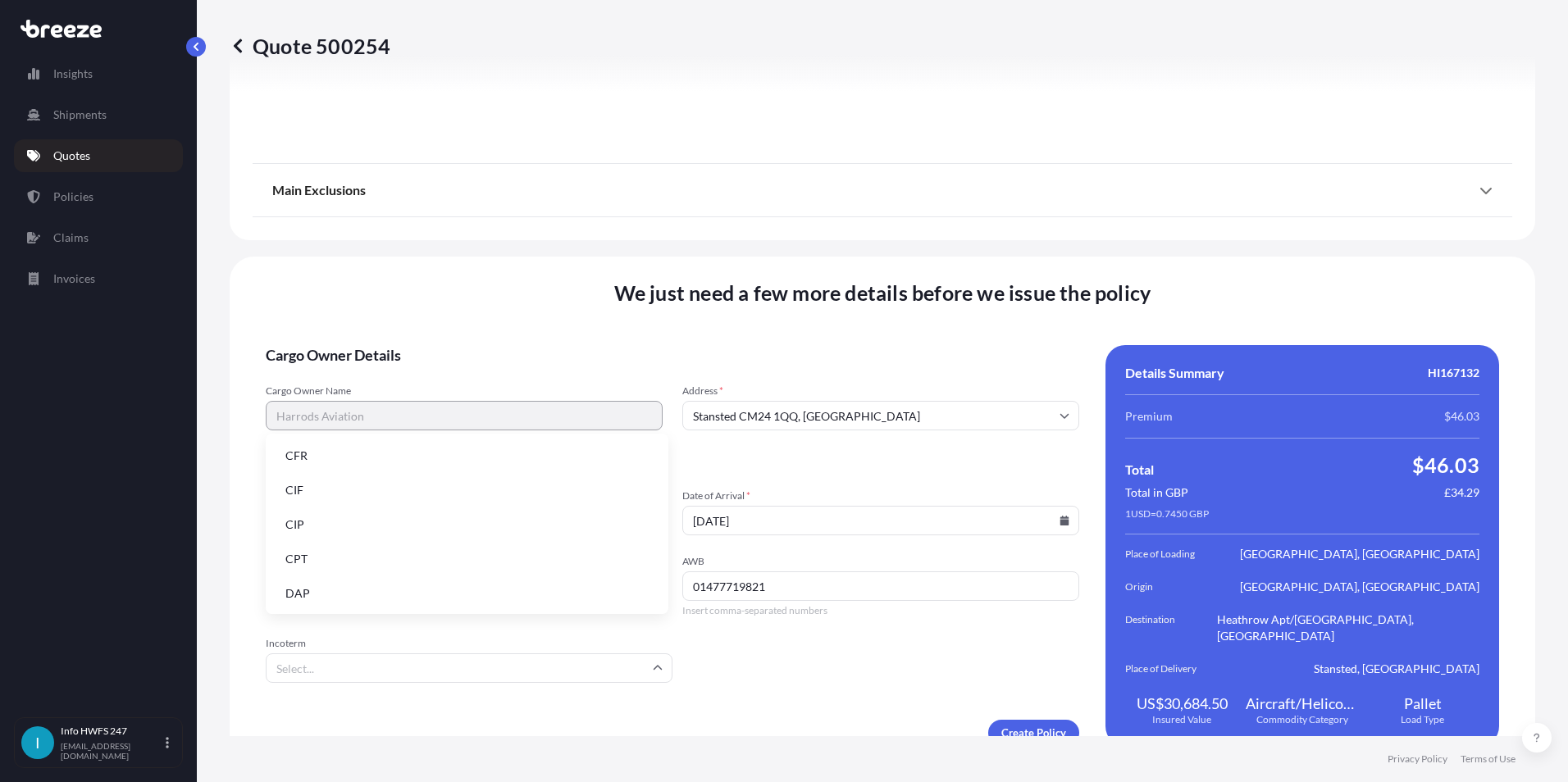
scroll to position [164, 0]
click at [318, 533] on li "EXW" at bounding box center [467, 532] width 390 height 31
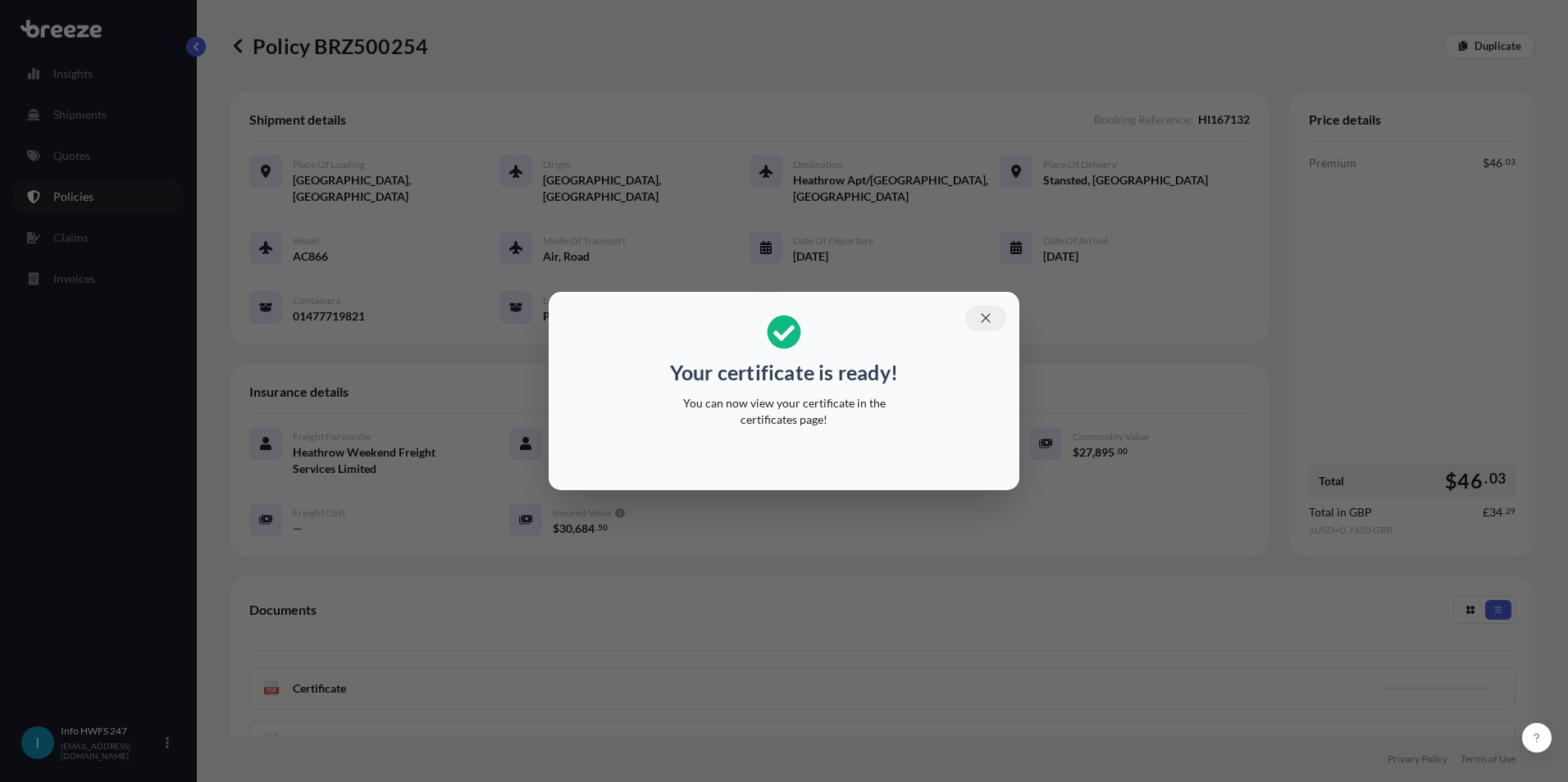
click at [981, 322] on icon "button" at bounding box center [986, 318] width 15 height 15
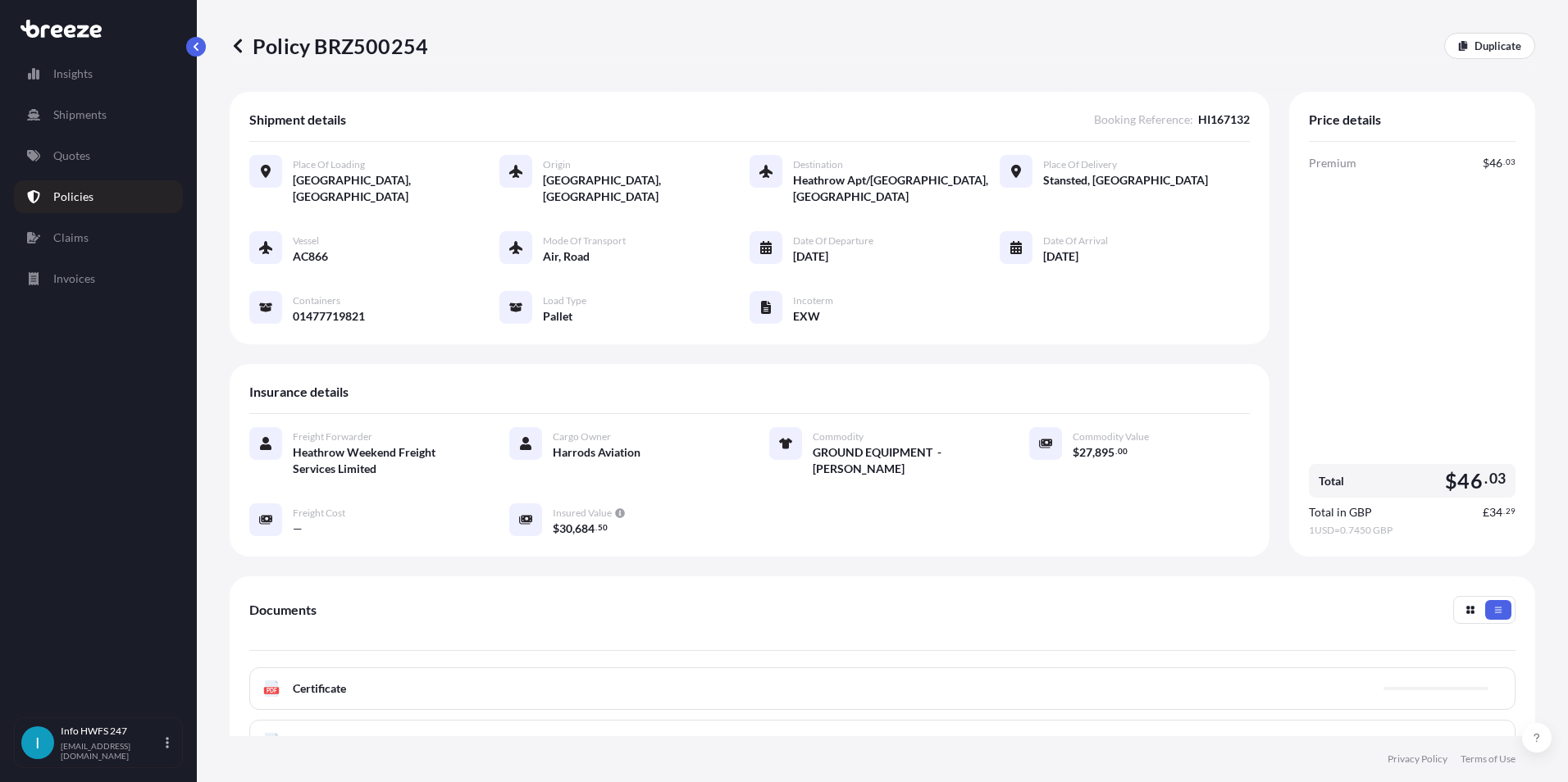
click at [338, 683] on span "Certificate" at bounding box center [319, 689] width 53 height 17
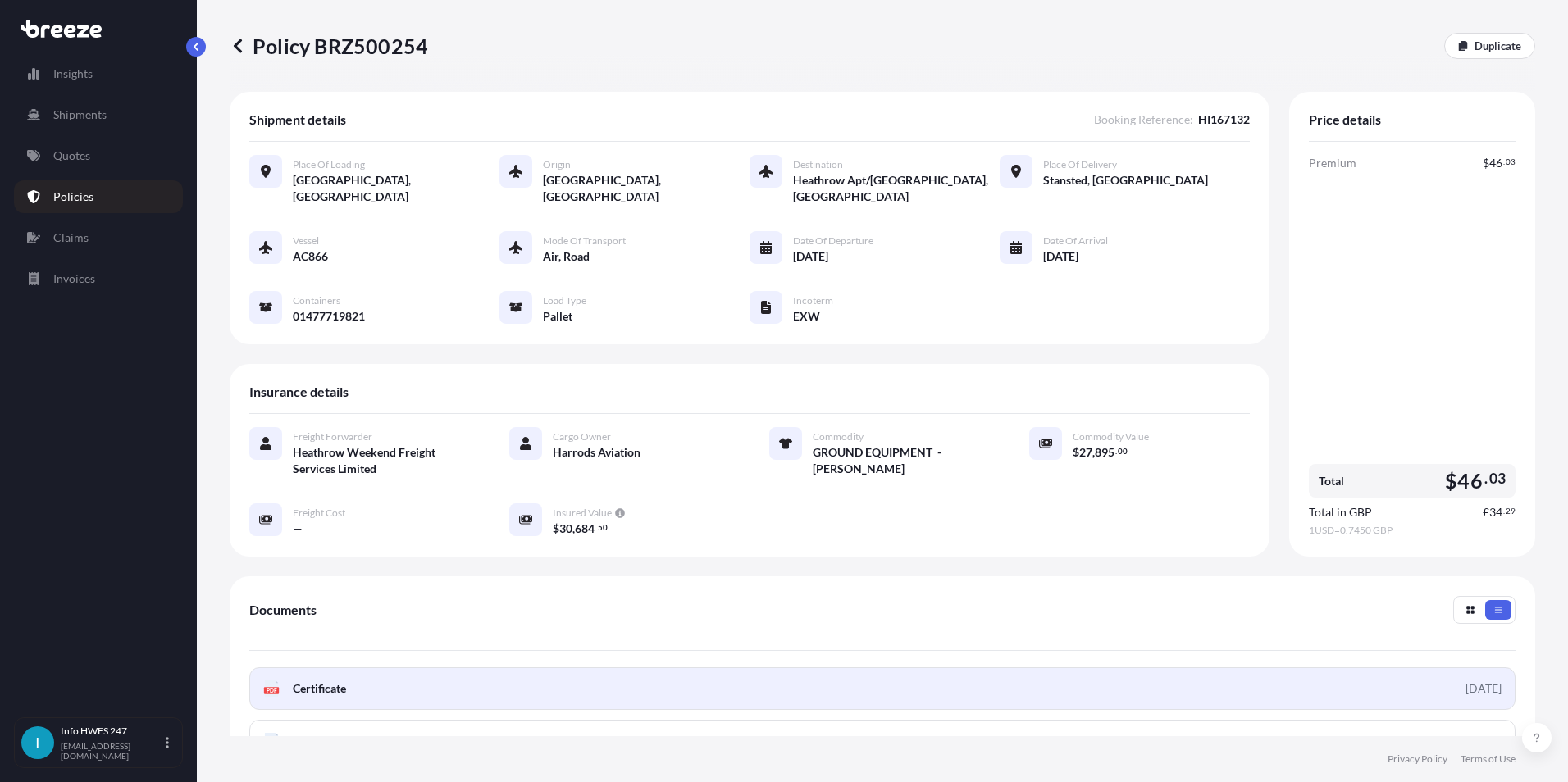
click at [341, 687] on span "Certificate" at bounding box center [319, 689] width 53 height 17
